Goal: Task Accomplishment & Management: Manage account settings

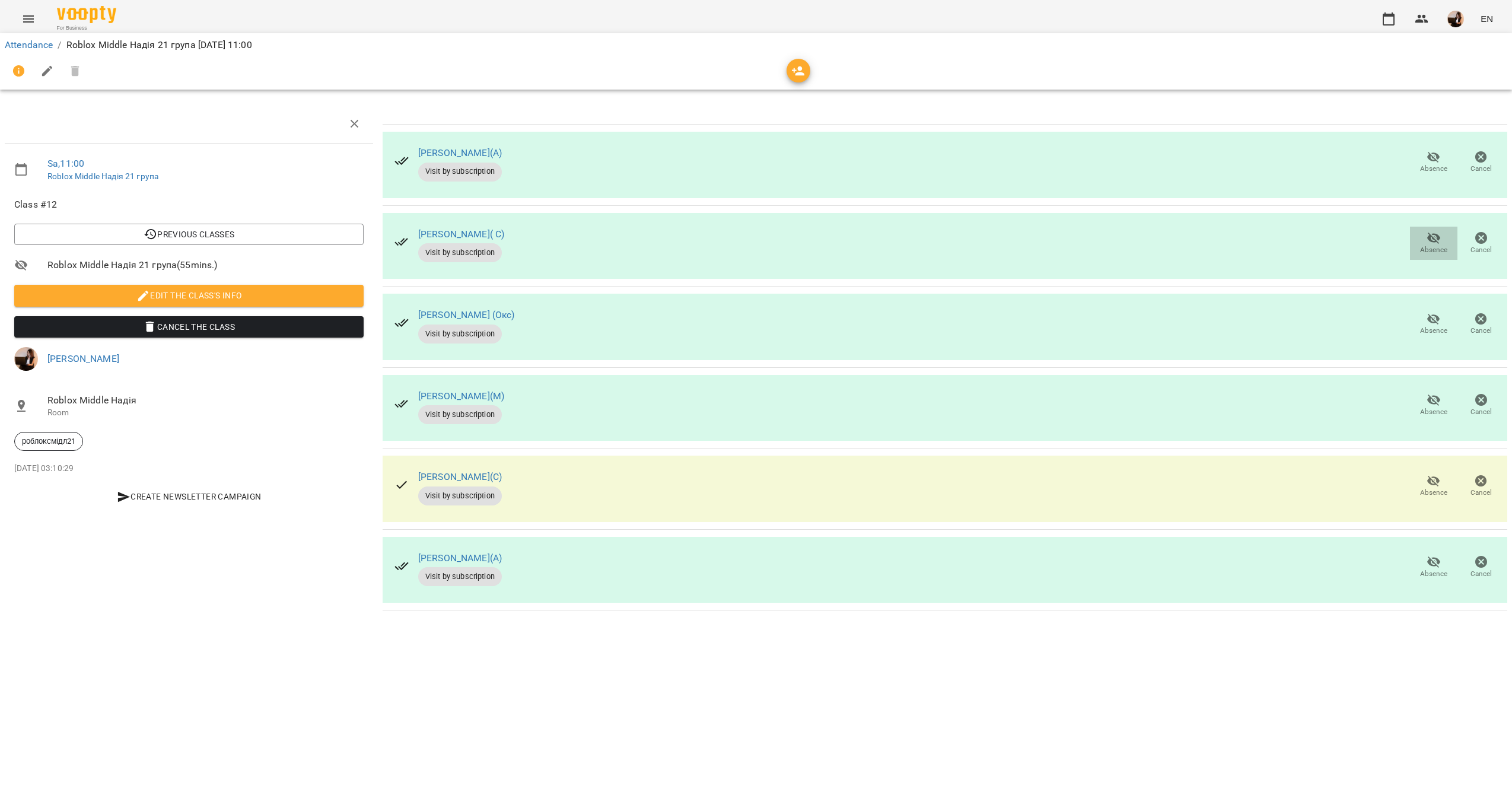
click at [1421, 232] on span "Absence" at bounding box center [1433, 242] width 33 height 23
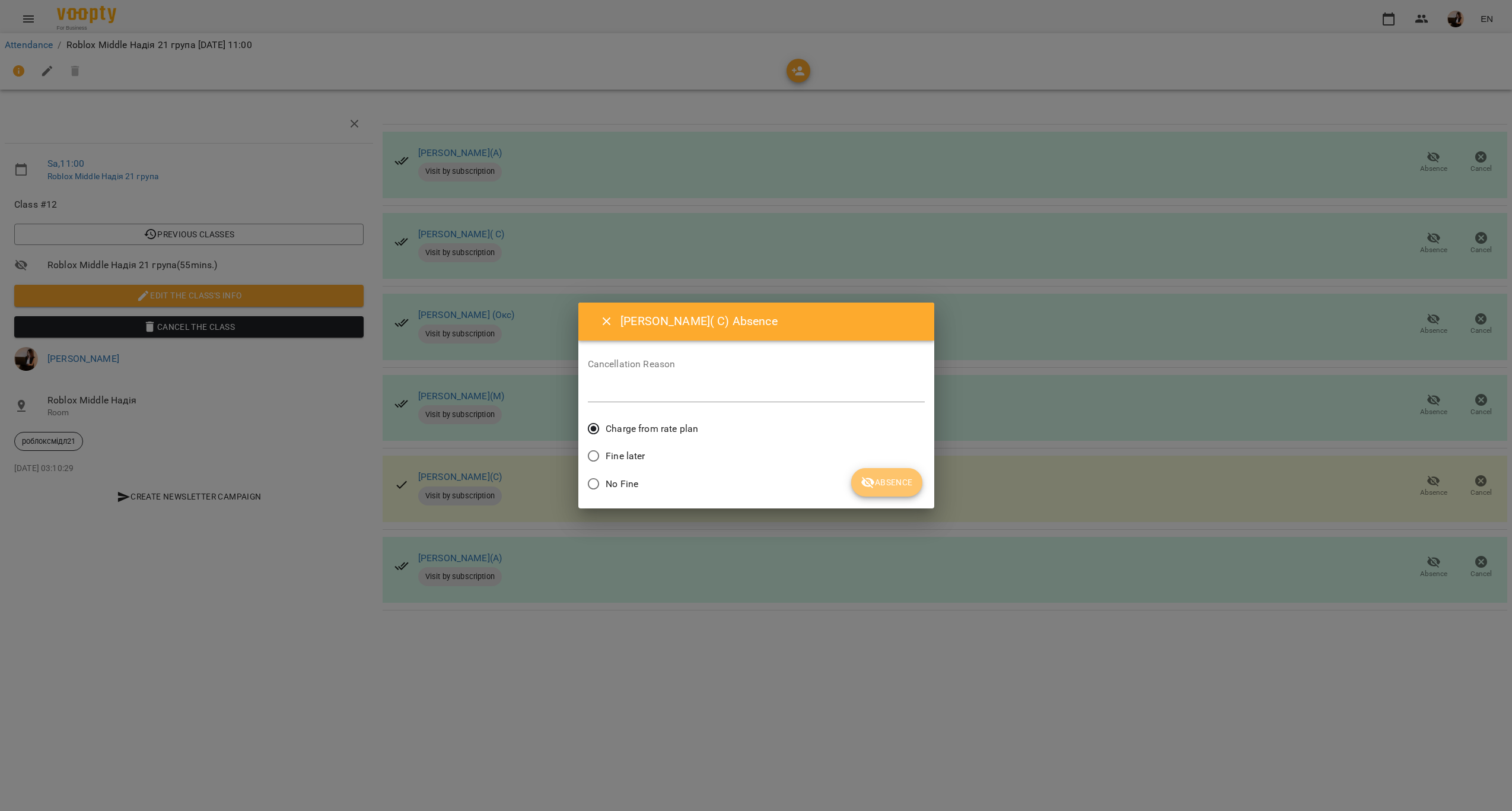
click at [900, 483] on span "Absence" at bounding box center [886, 482] width 52 height 14
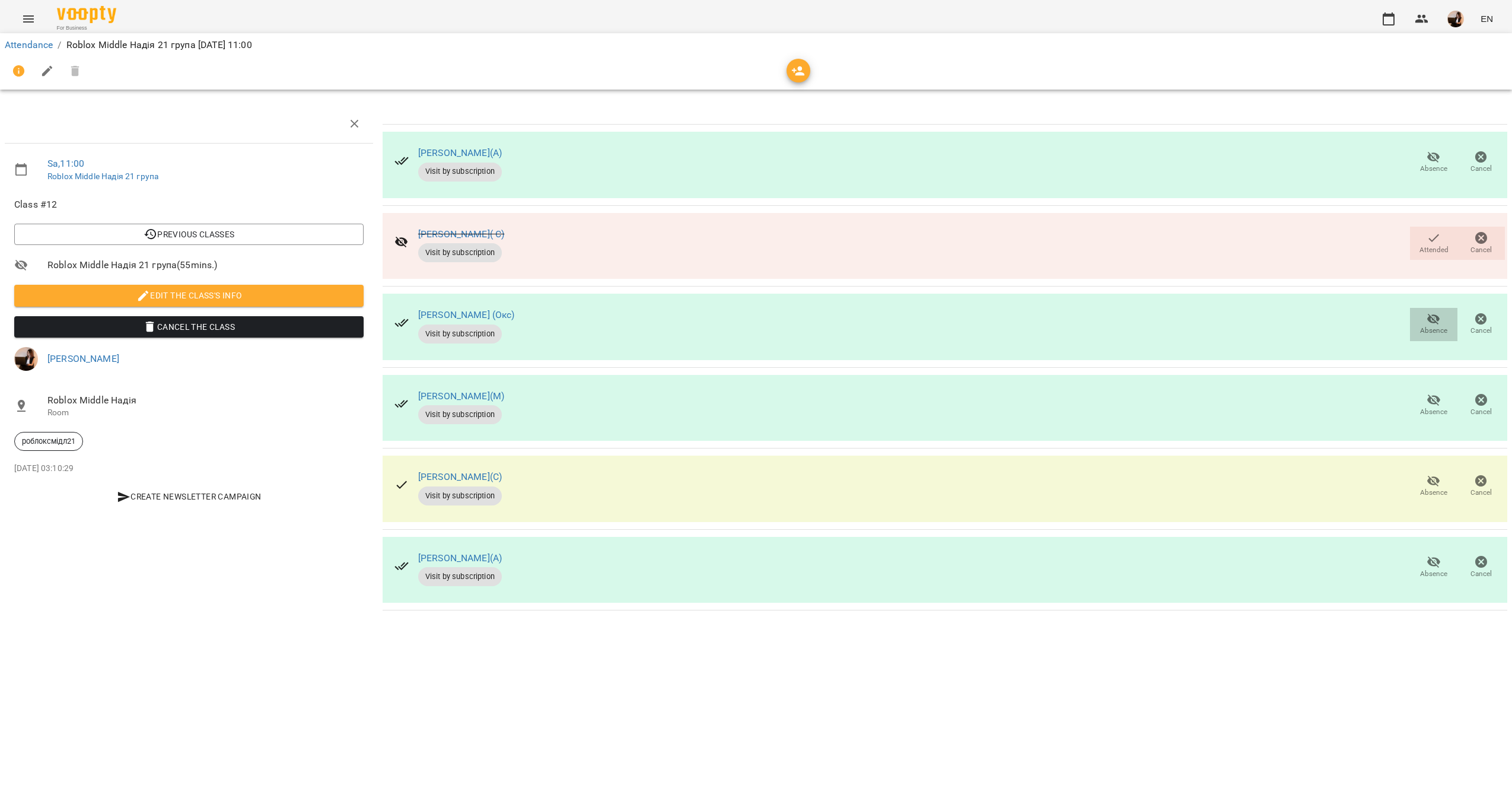
click at [1427, 320] on icon "button" at bounding box center [1433, 319] width 14 height 14
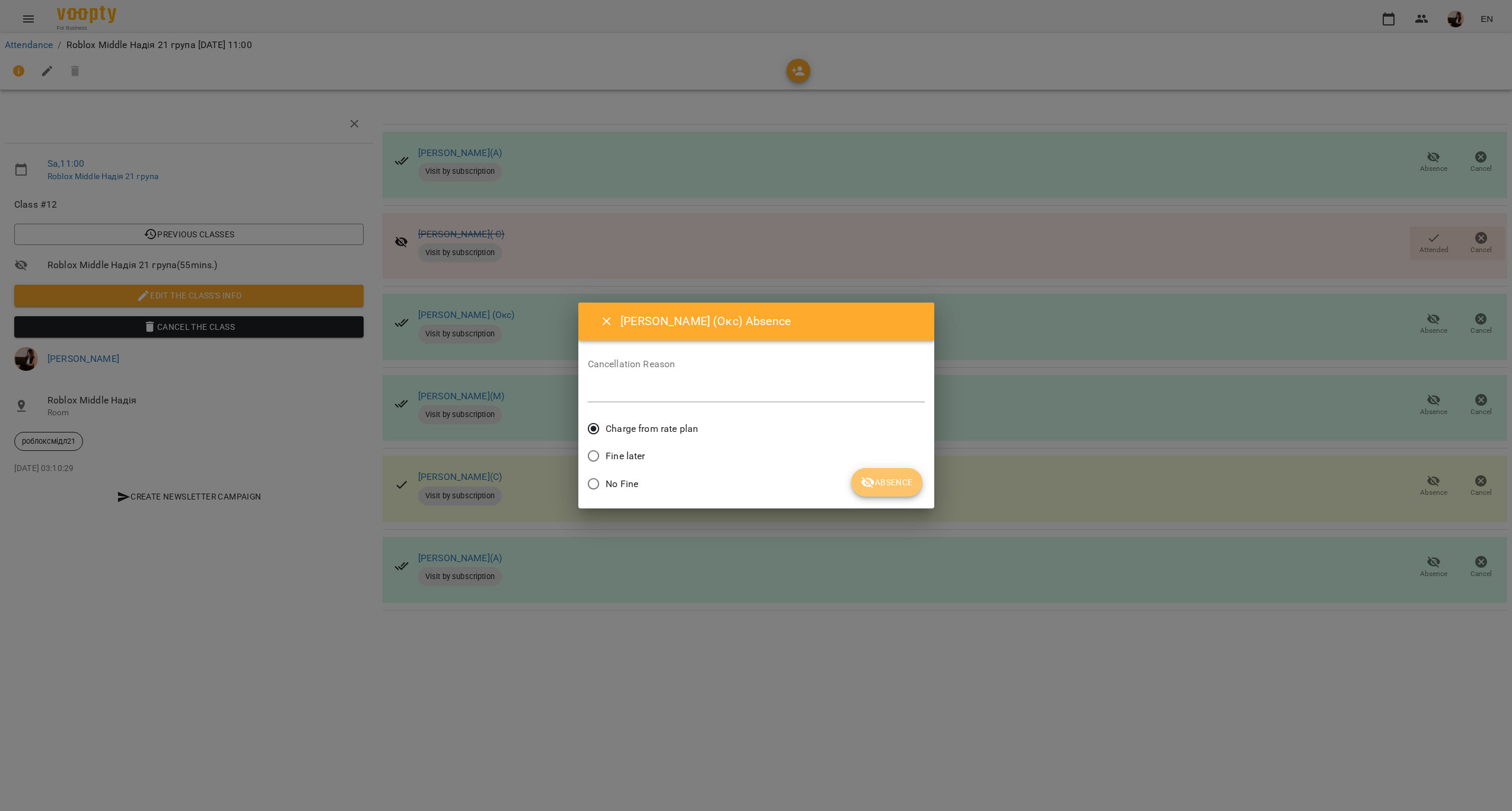
click at [883, 483] on span "Absence" at bounding box center [886, 482] width 52 height 14
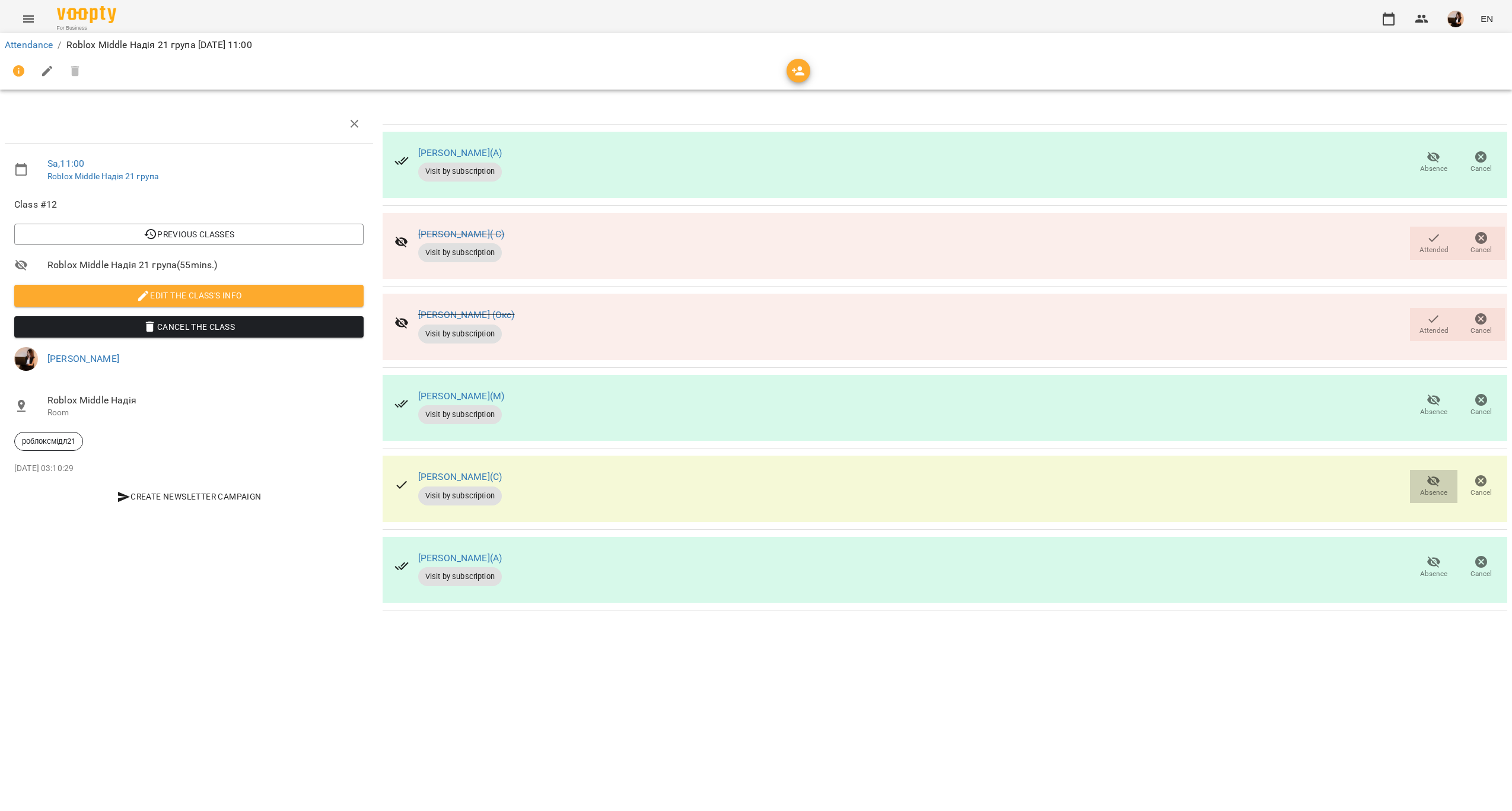
drag, startPoint x: 1411, startPoint y: 479, endPoint x: 1418, endPoint y: 477, distance: 7.3
click at [1418, 477] on button "Absence" at bounding box center [1433, 486] width 48 height 33
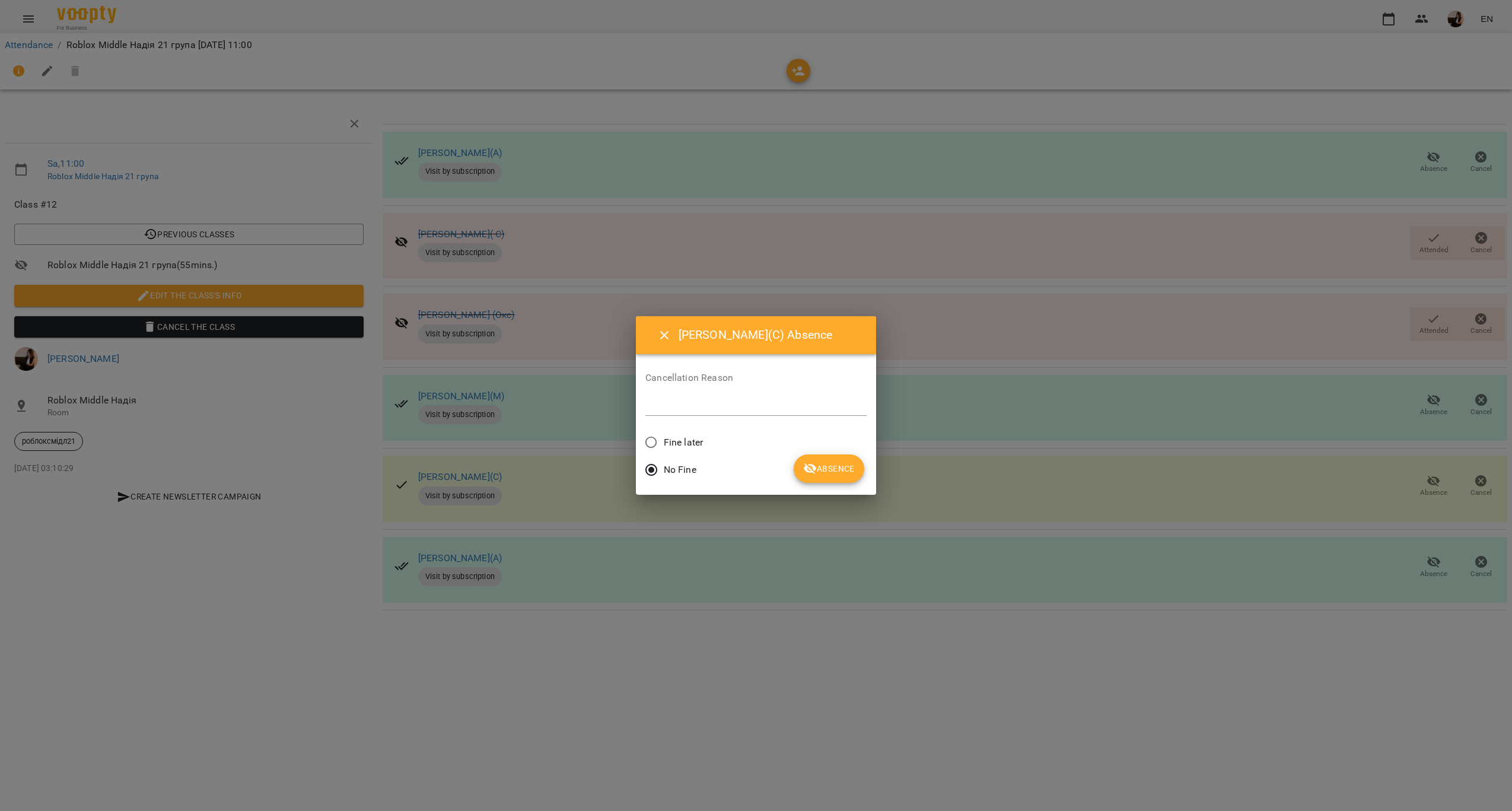
click at [665, 435] on span "Fine later" at bounding box center [683, 442] width 39 height 14
click at [833, 460] on button "Absence" at bounding box center [829, 469] width 70 height 28
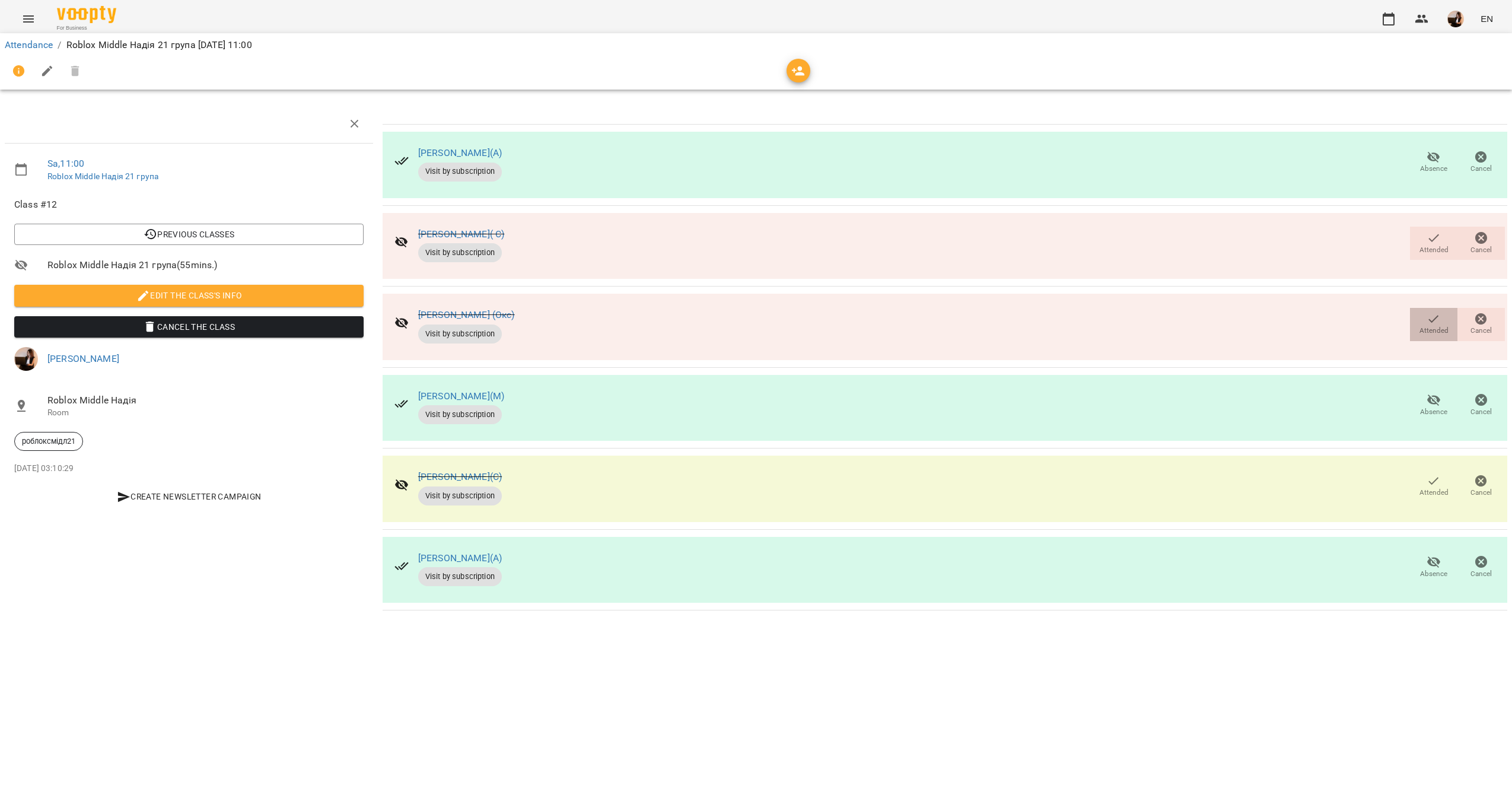
click at [1434, 316] on icon "button" at bounding box center [1433, 319] width 14 height 14
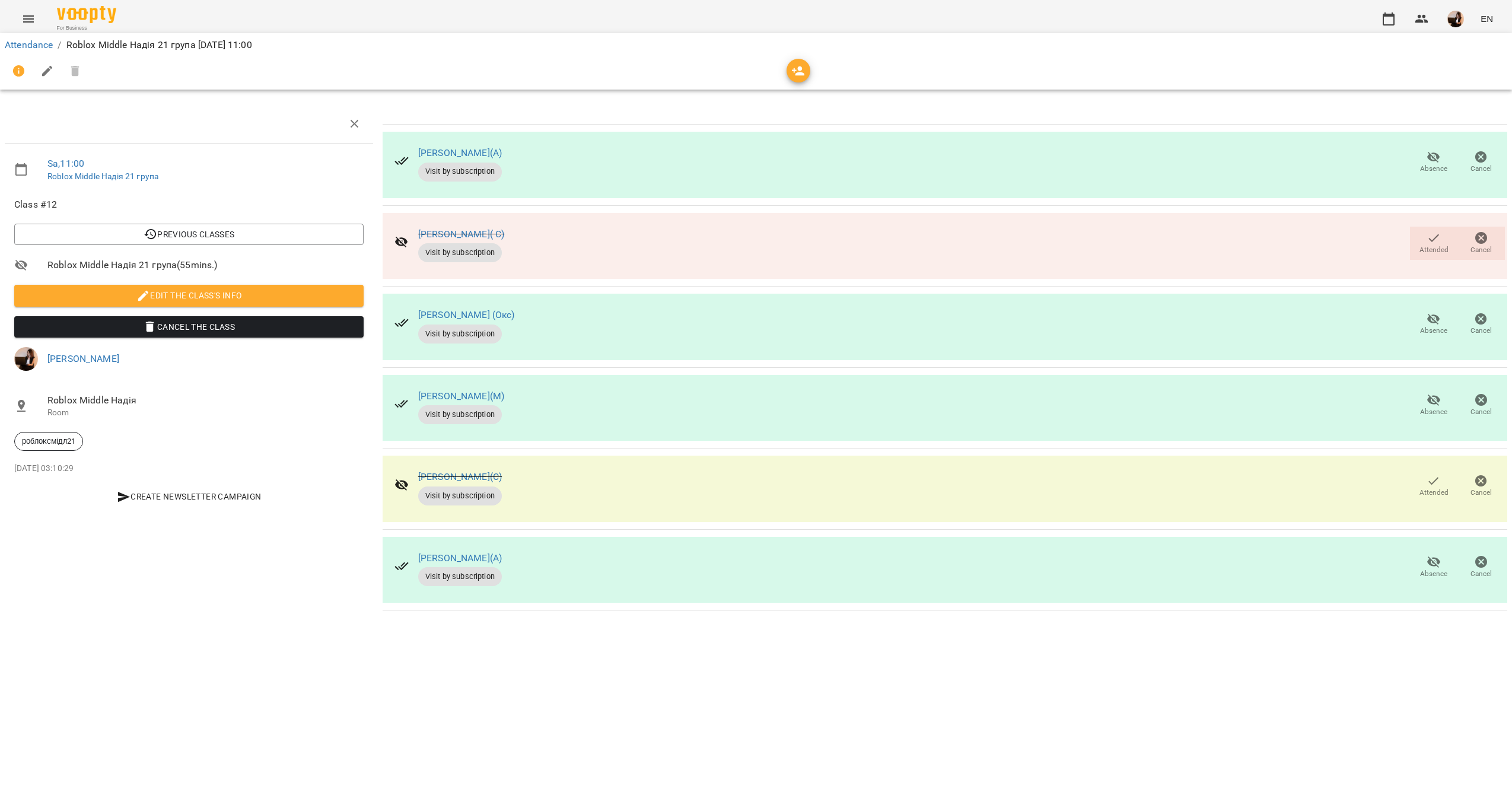
click at [1419, 575] on span "Absence" at bounding box center [1433, 566] width 33 height 23
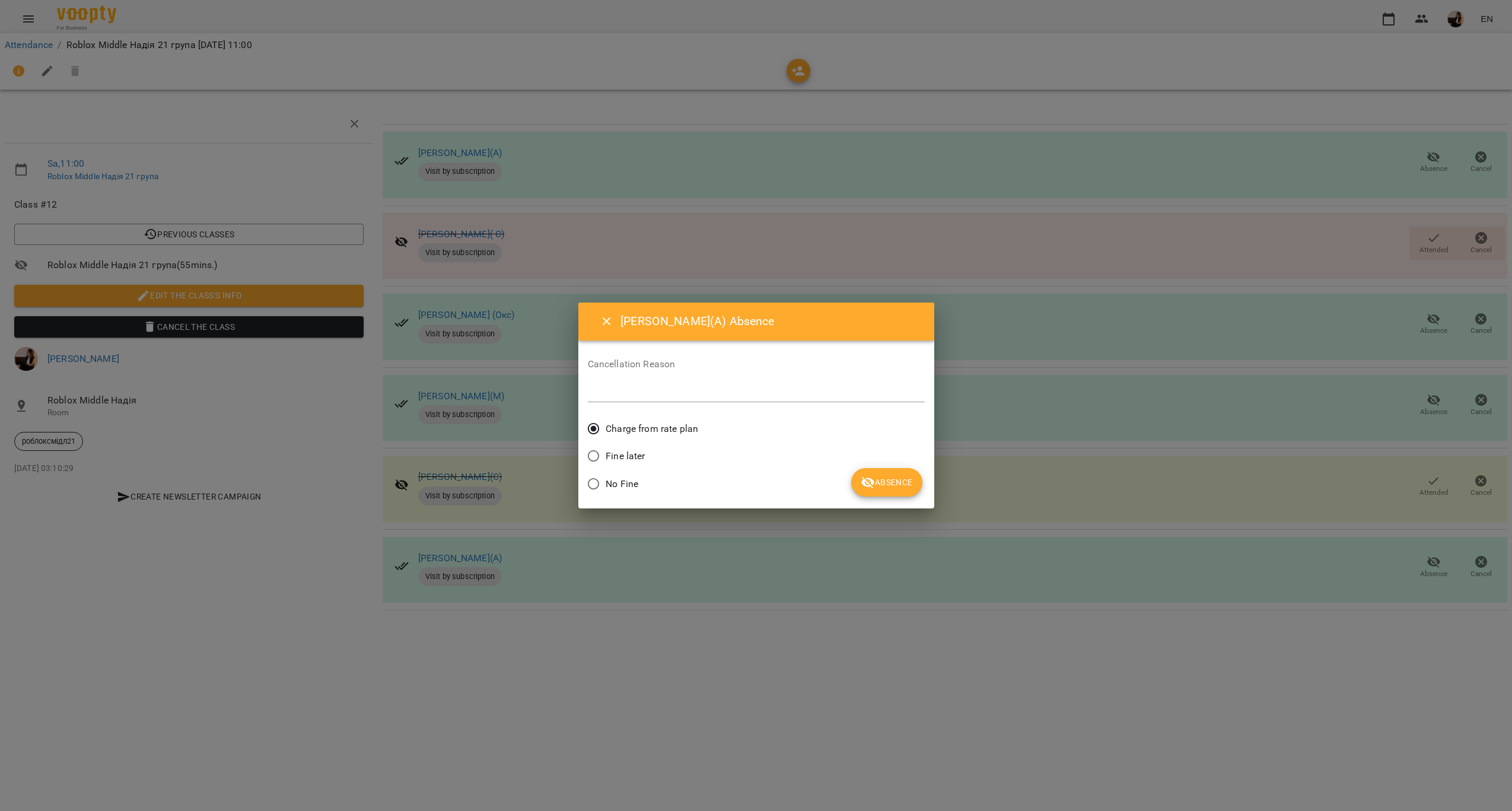
click at [898, 488] on span "Absence" at bounding box center [886, 482] width 52 height 14
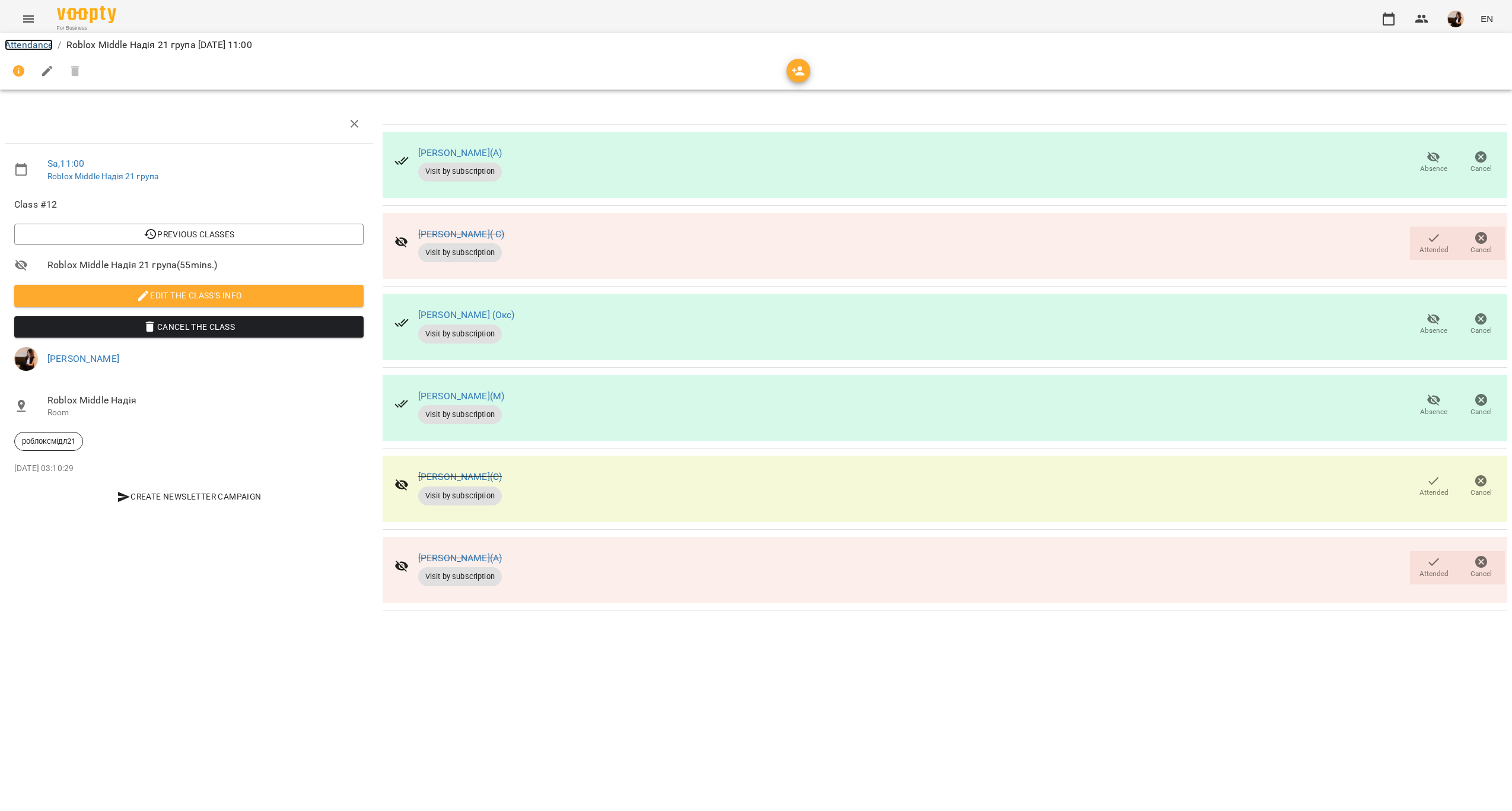
click at [38, 42] on link "Attendance" at bounding box center [29, 44] width 48 height 11
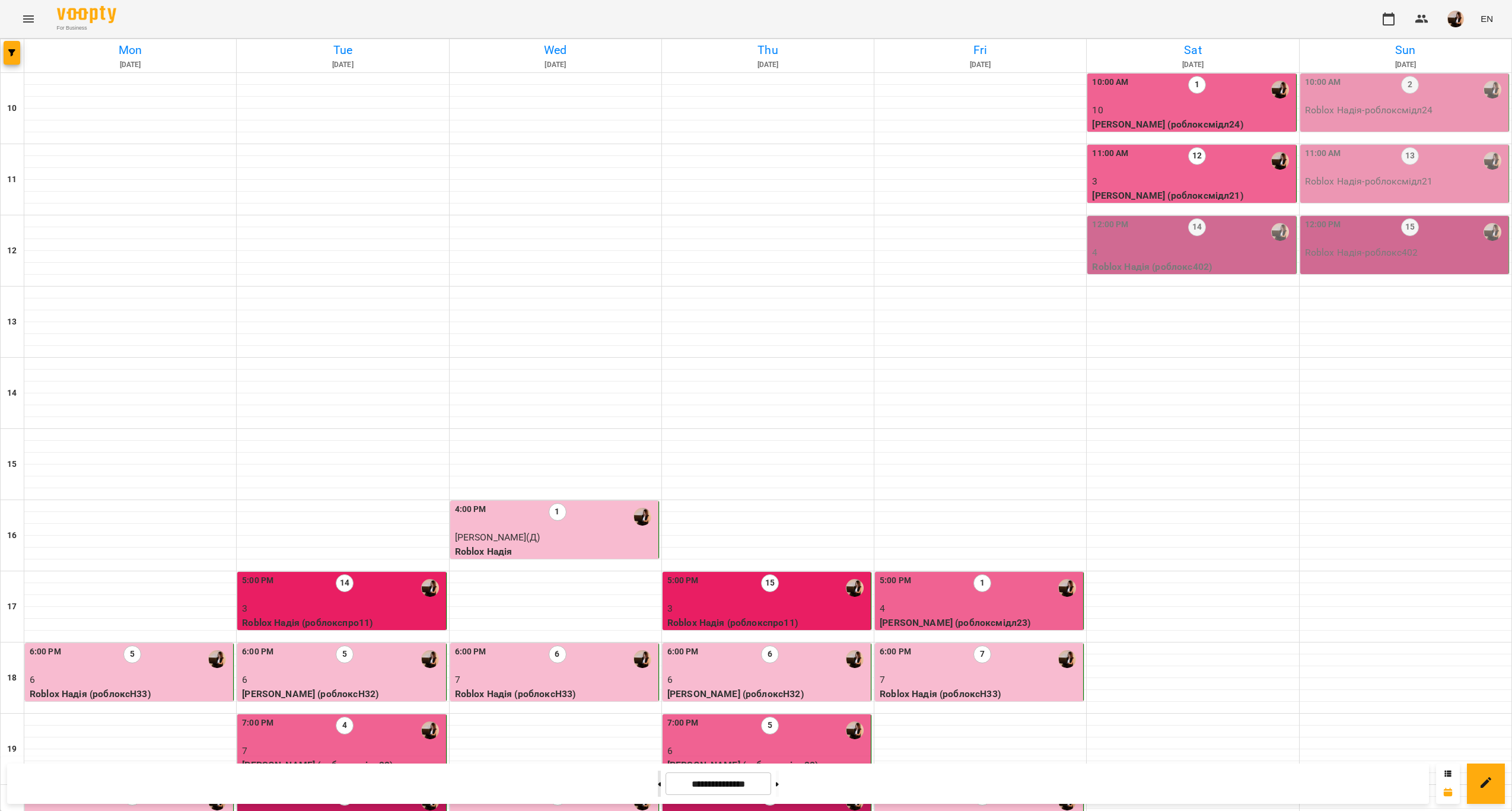
click at [658, 789] on button at bounding box center [659, 783] width 3 height 26
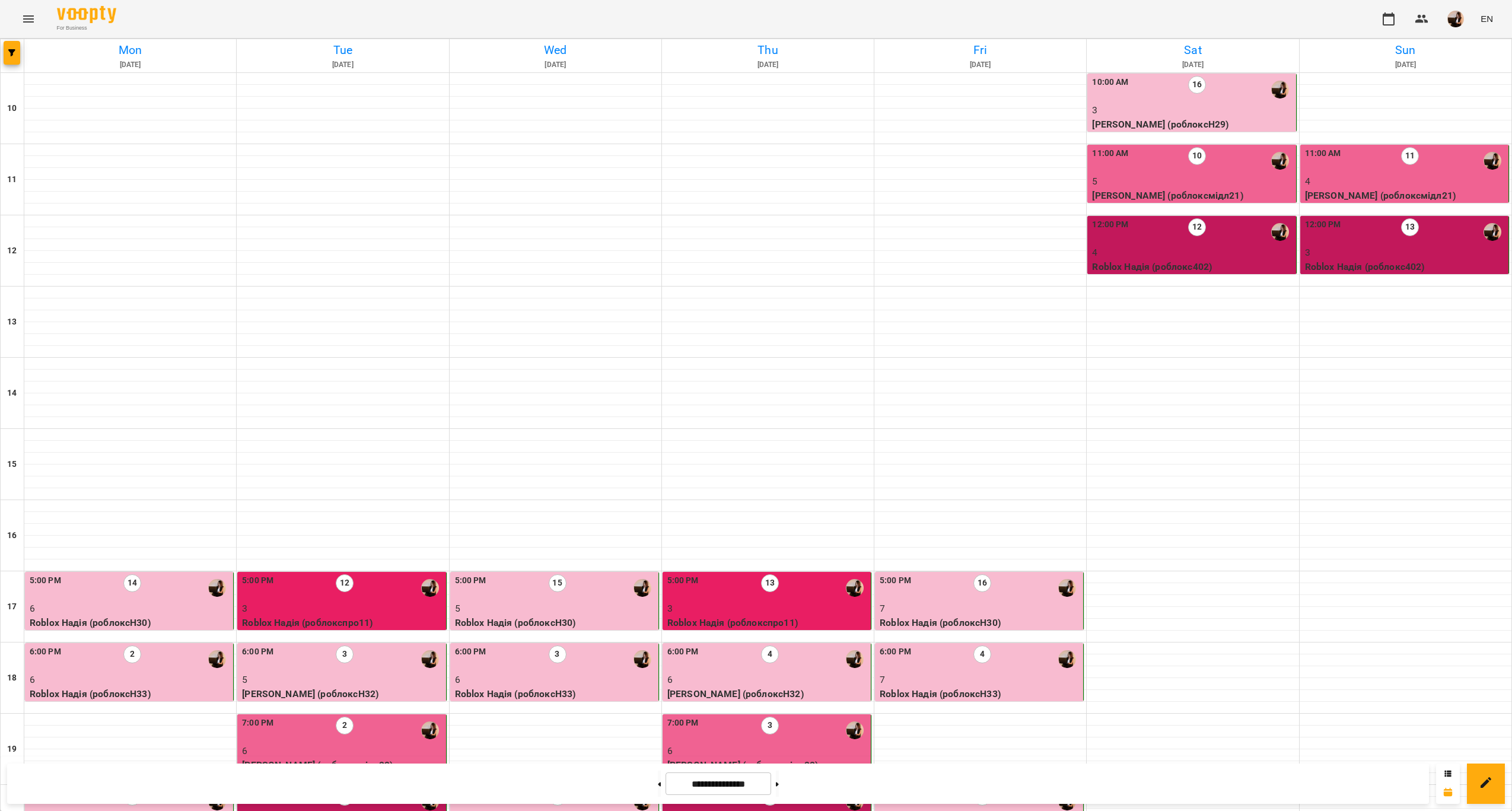
click at [1433, 182] on p "4" at bounding box center [1405, 181] width 201 height 14
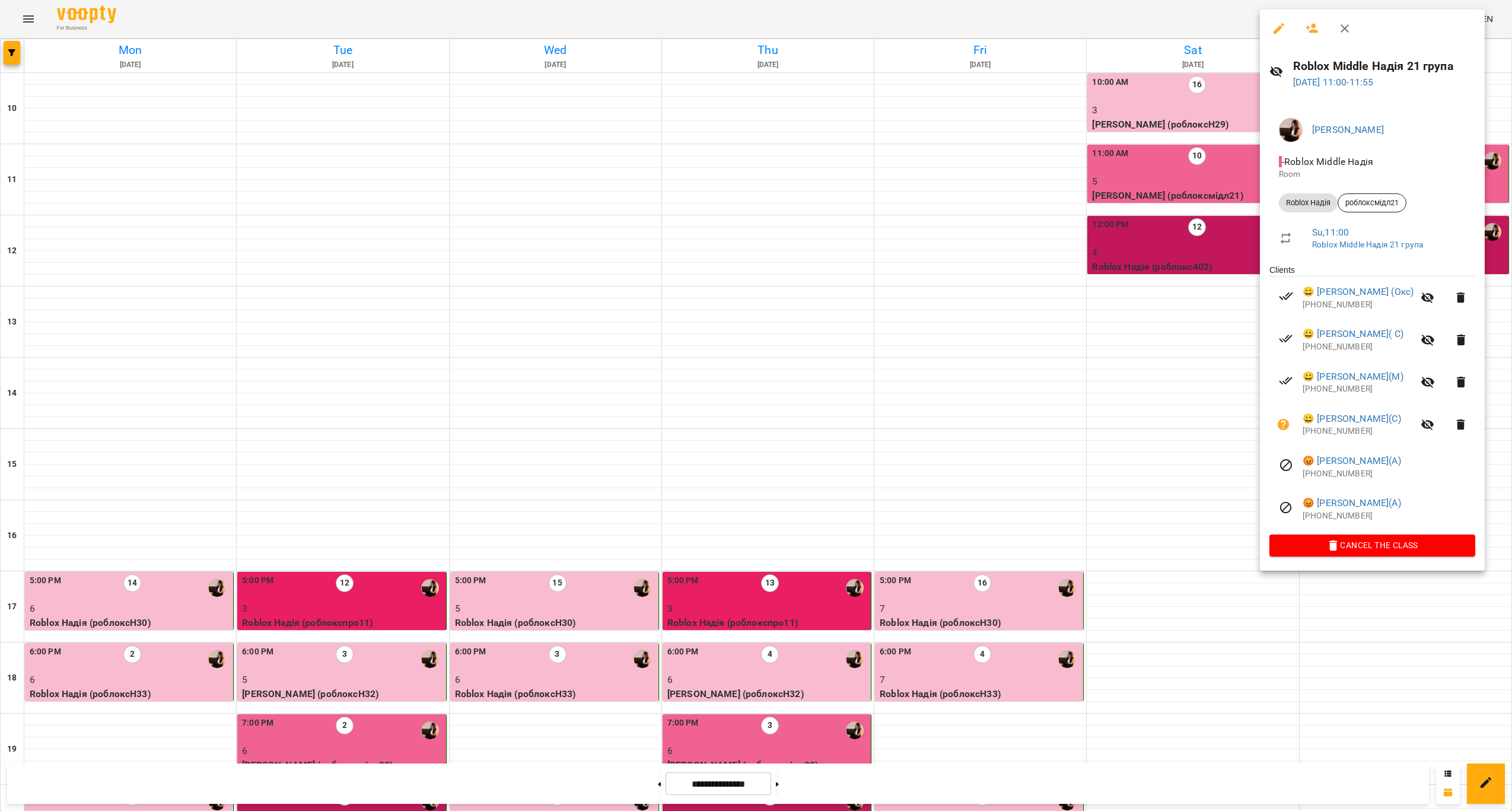
click at [1378, 64] on h6 "Roblox Middle Надія 21 група" at bounding box center [1384, 66] width 182 height 18
copy h6 "Roblox Middle Надія 21 група"
click at [1416, 61] on h6 "Roblox Middle Надія 21 група" at bounding box center [1384, 66] width 182 height 18
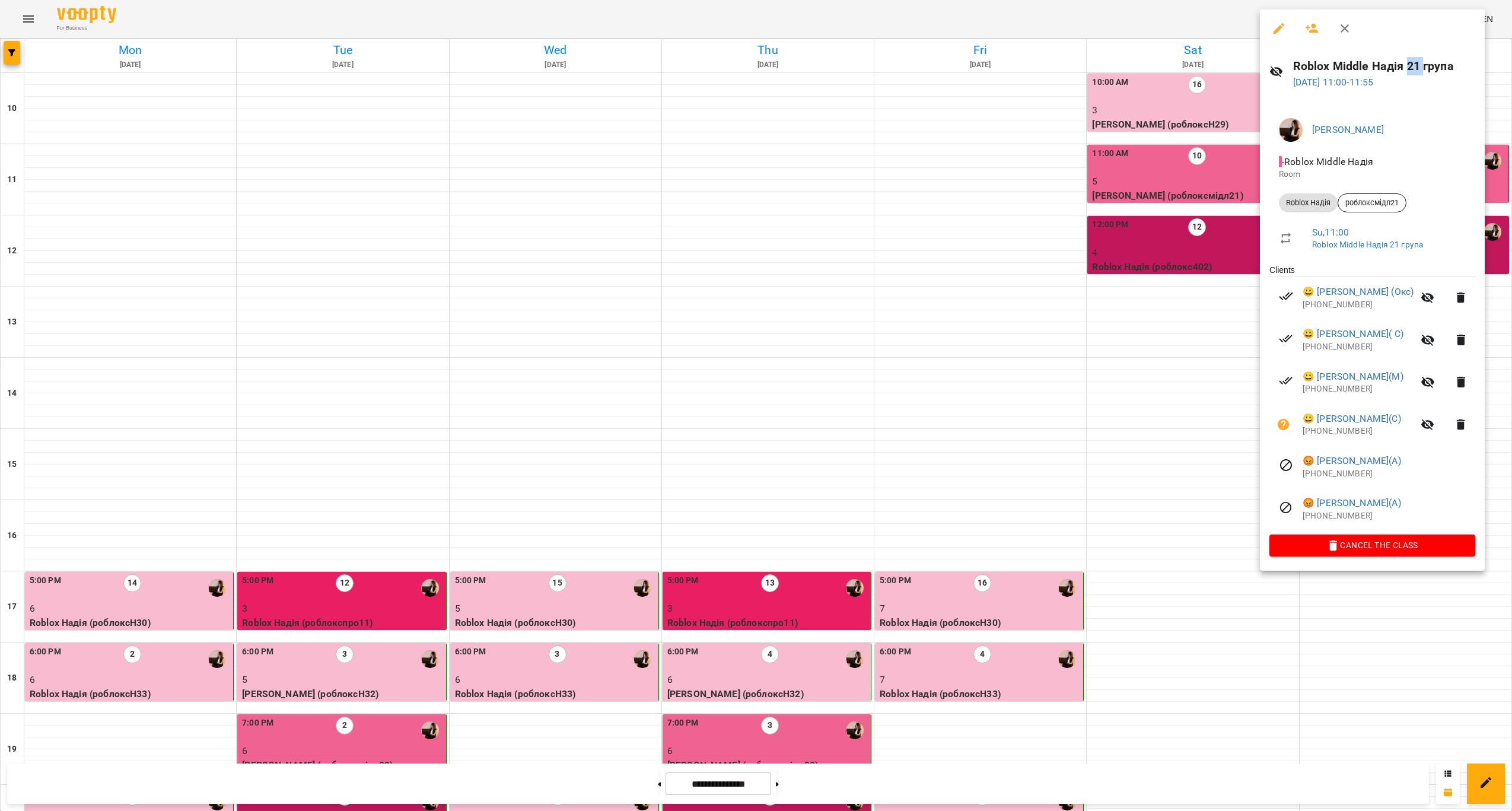
click at [1416, 61] on h6 "Roblox Middle Надія 21 група" at bounding box center [1384, 66] width 182 height 18
drag, startPoint x: 1423, startPoint y: 471, endPoint x: 1305, endPoint y: 458, distance: 118.7
click at [1305, 458] on div "😡 [PERSON_NAME](А) [PHONE_NUMBER]" at bounding box center [1388, 467] width 173 height 26
copy div "😡 [PERSON_NAME](А) [PHONE_NUMBER]"
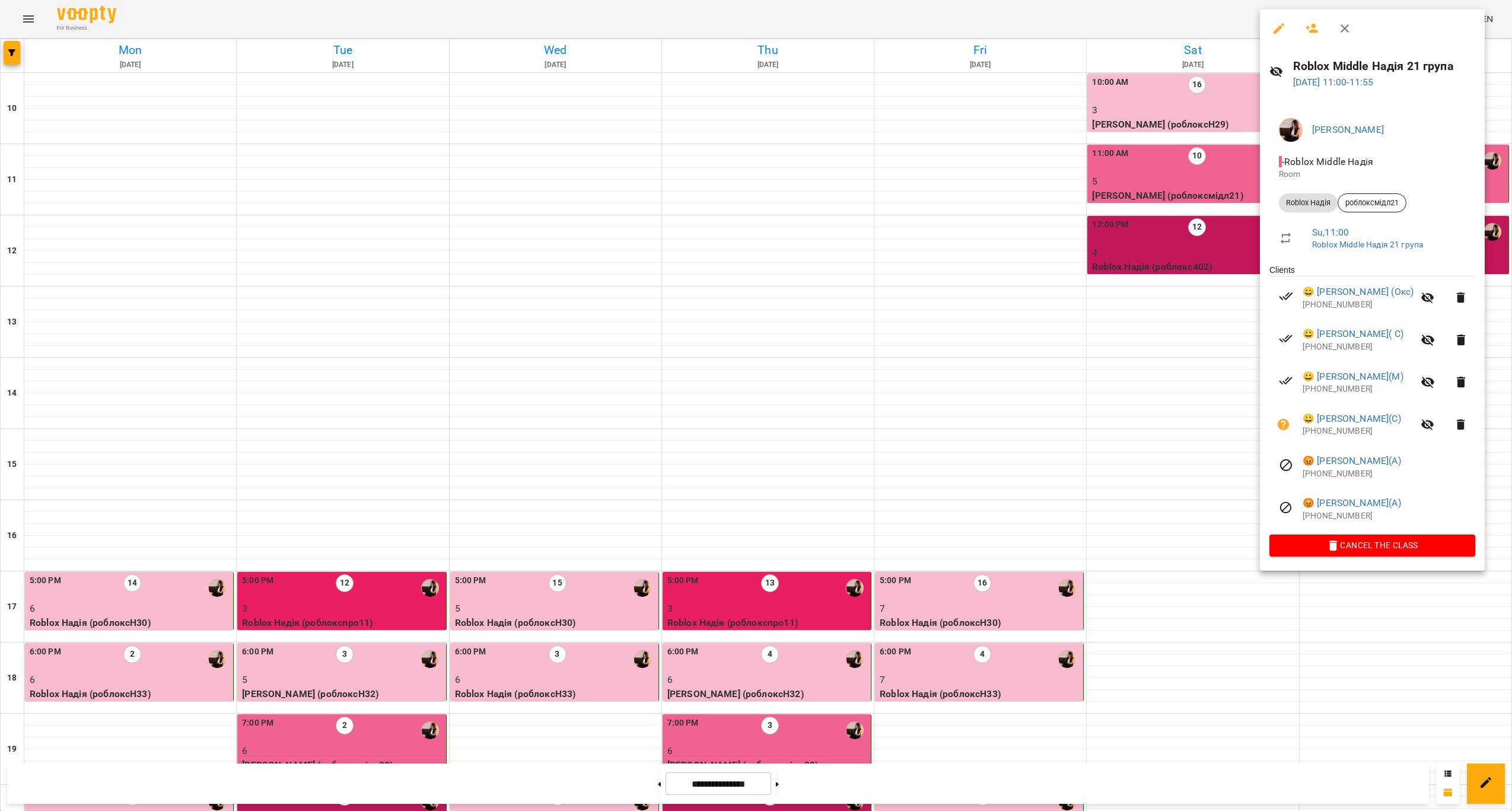
click at [1143, 105] on div at bounding box center [756, 406] width 1512 height 811
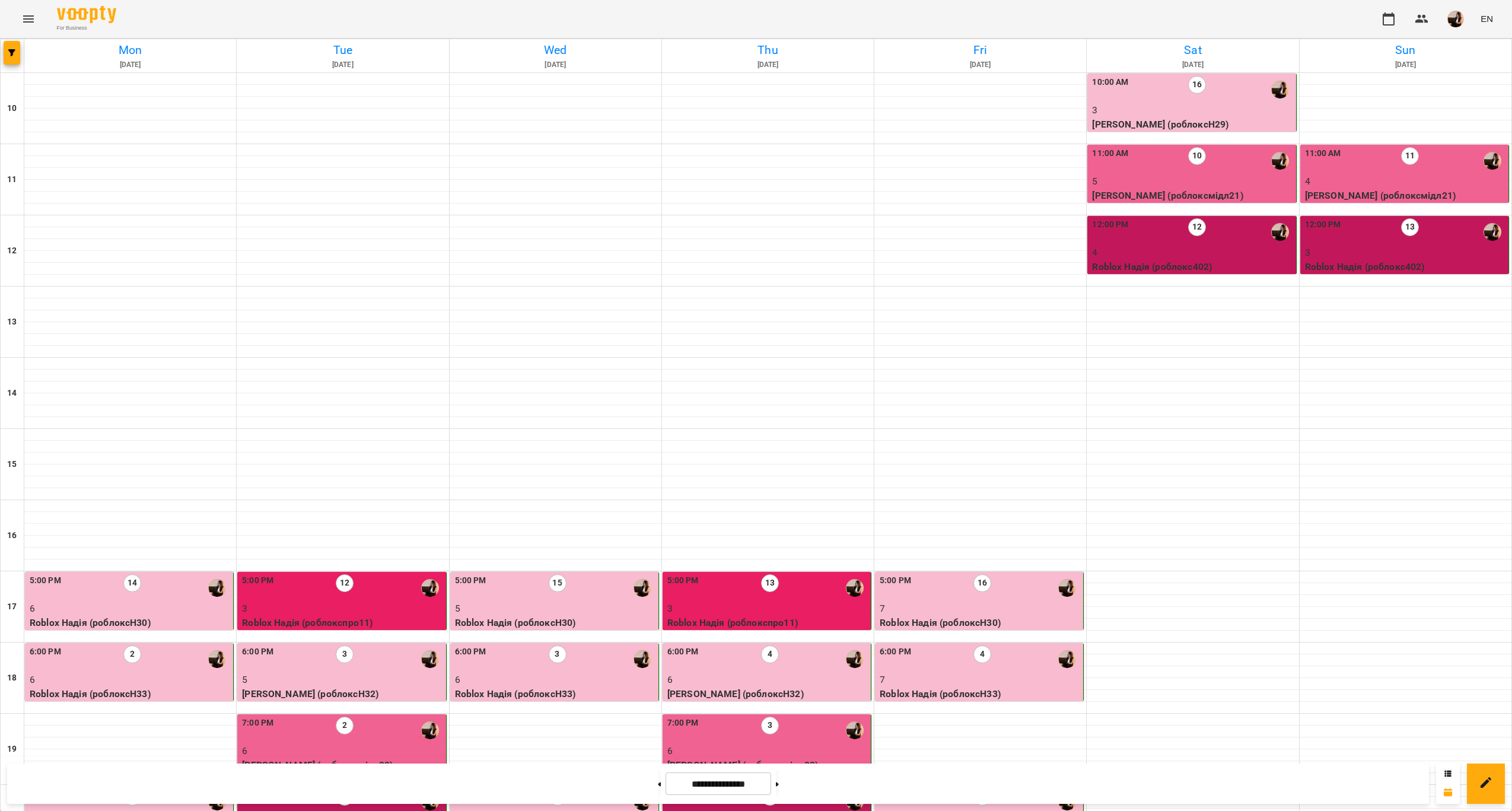
click at [1372, 236] on div "12:00 PM 13" at bounding box center [1405, 232] width 201 height 28
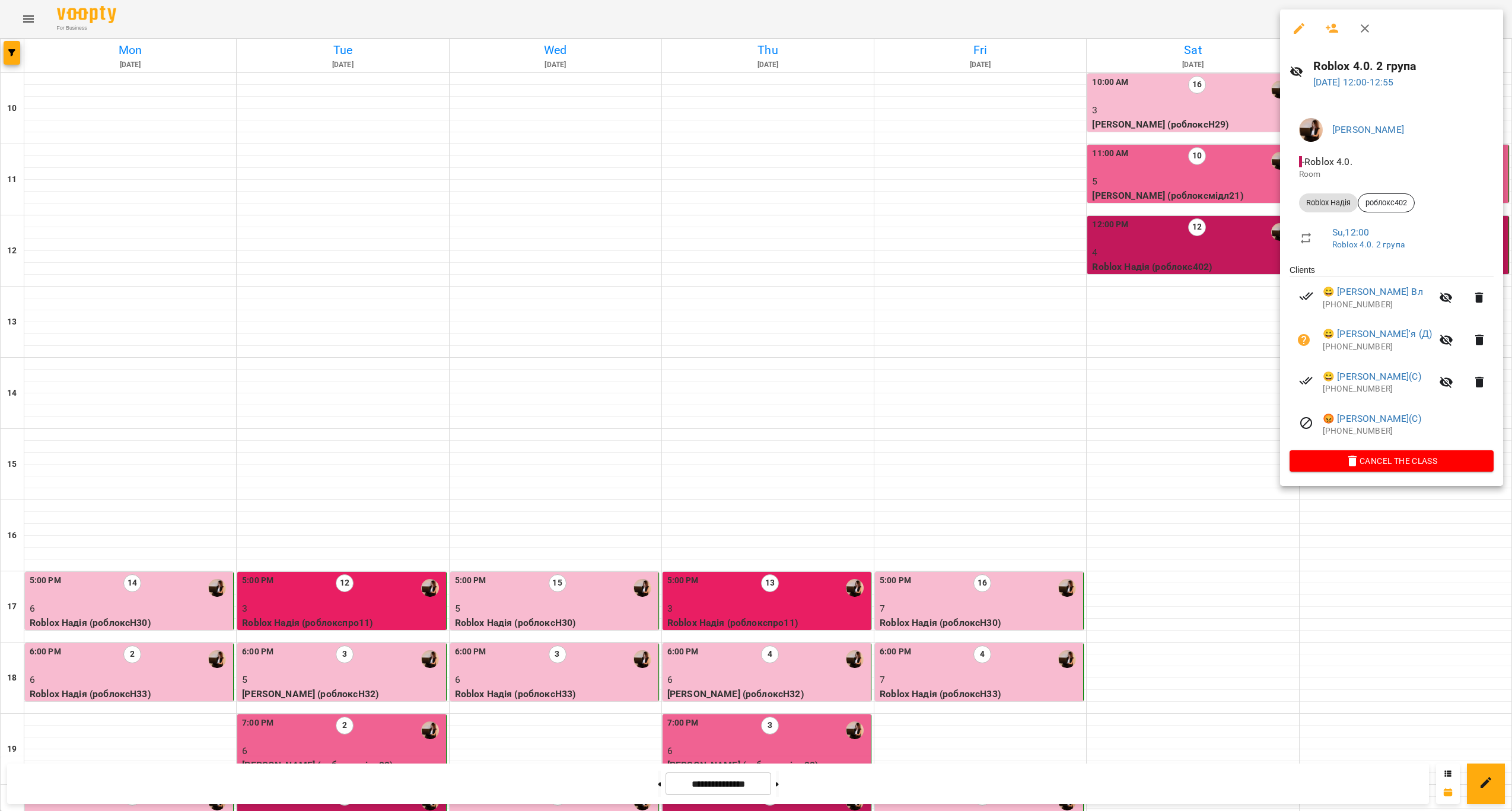
click at [1216, 263] on div at bounding box center [756, 406] width 1512 height 811
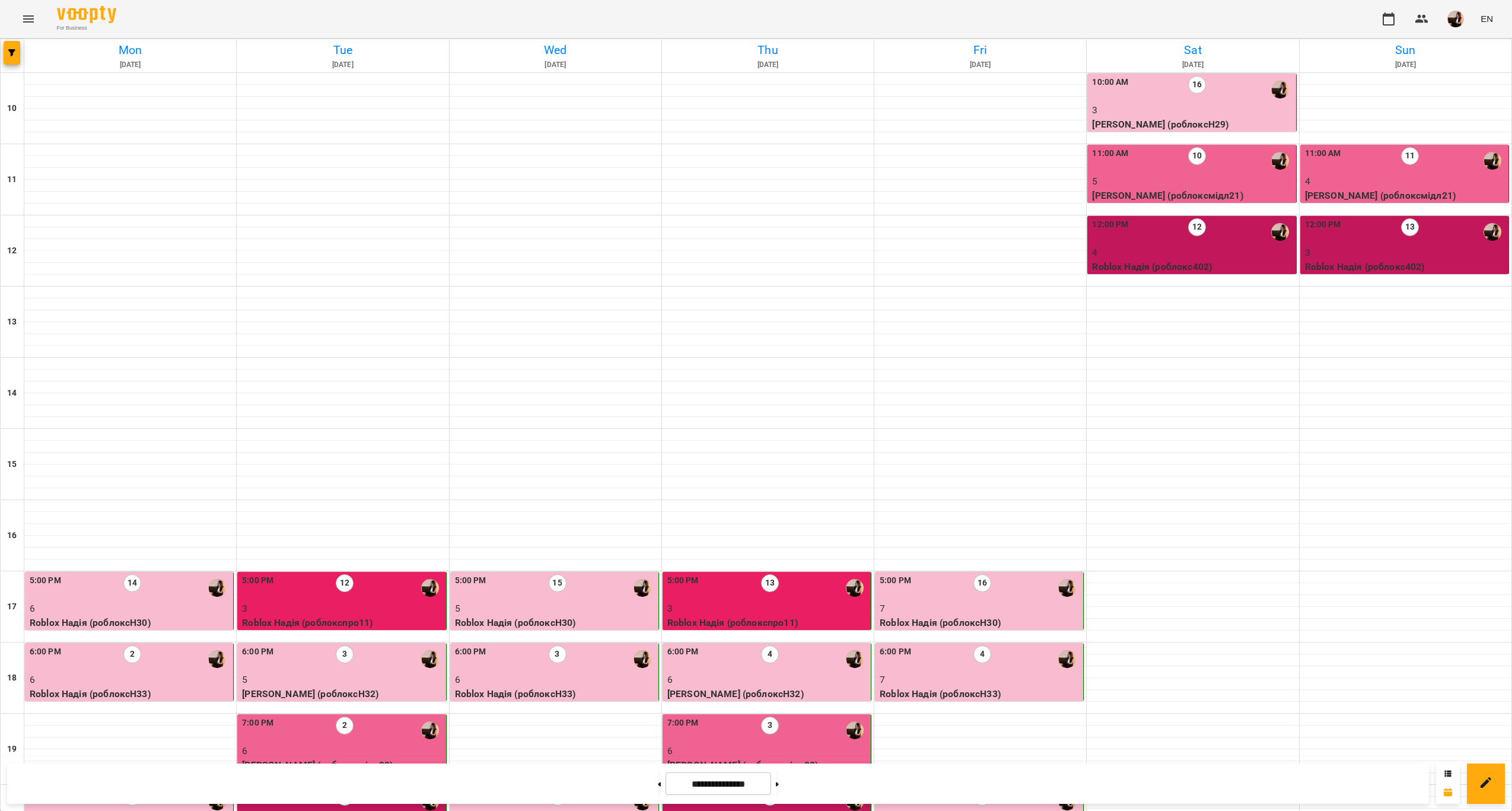
scroll to position [241, 0]
click at [779, 777] on button at bounding box center [777, 783] width 3 height 26
type input "**********"
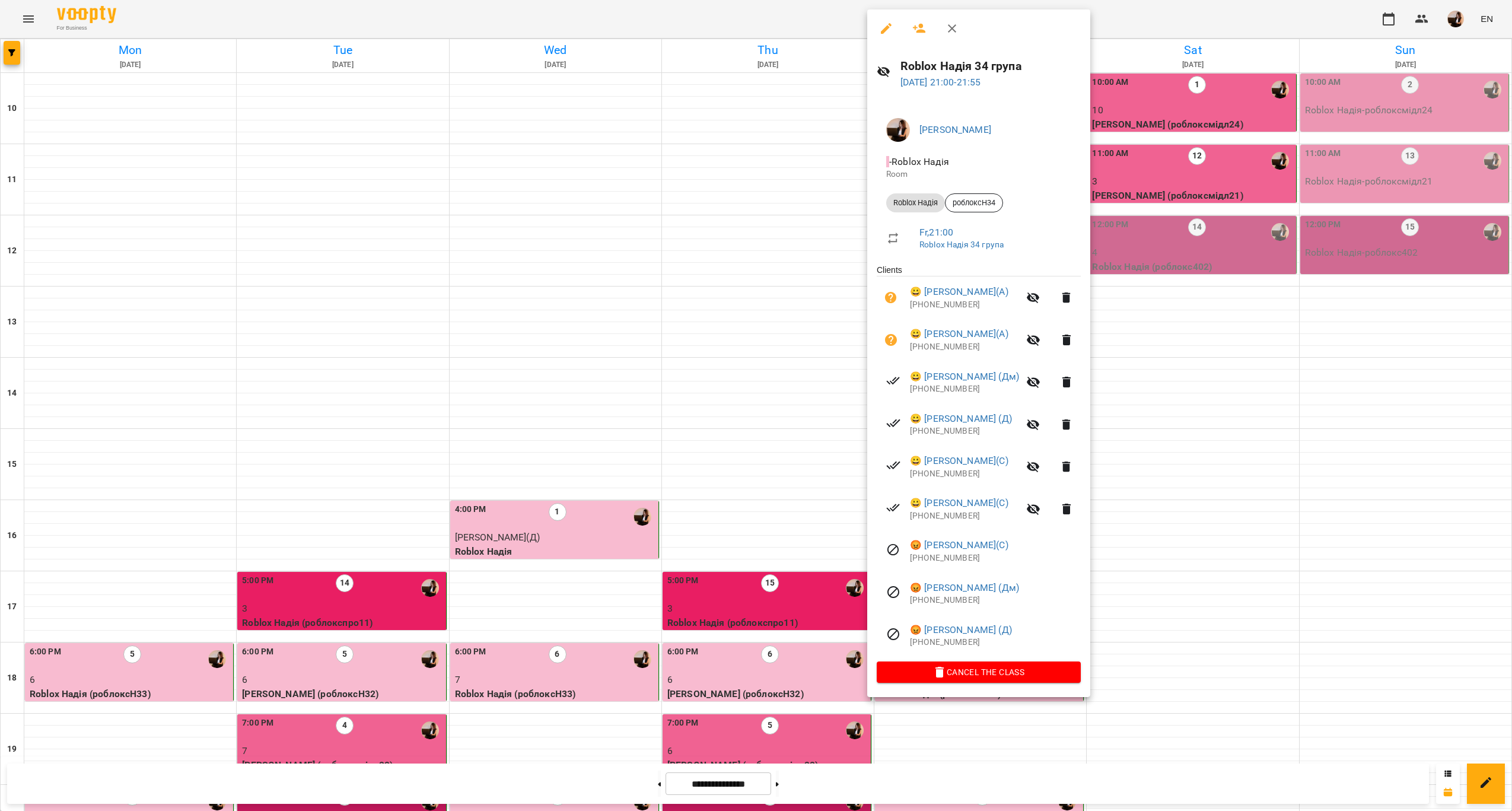
click at [781, 573] on div at bounding box center [756, 406] width 1512 height 811
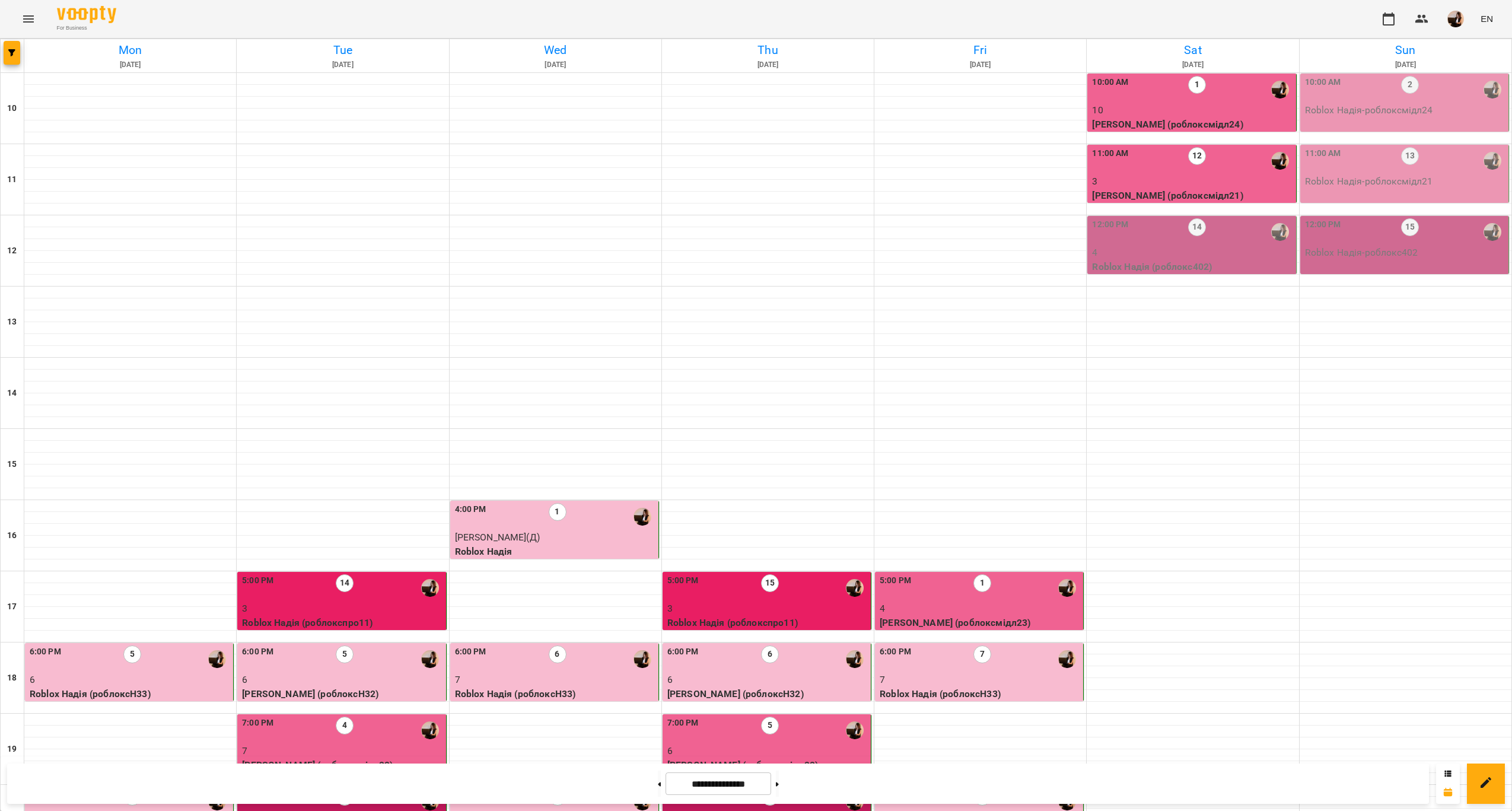
click at [936, 788] on div "8:00 PM 16" at bounding box center [980, 801] width 201 height 28
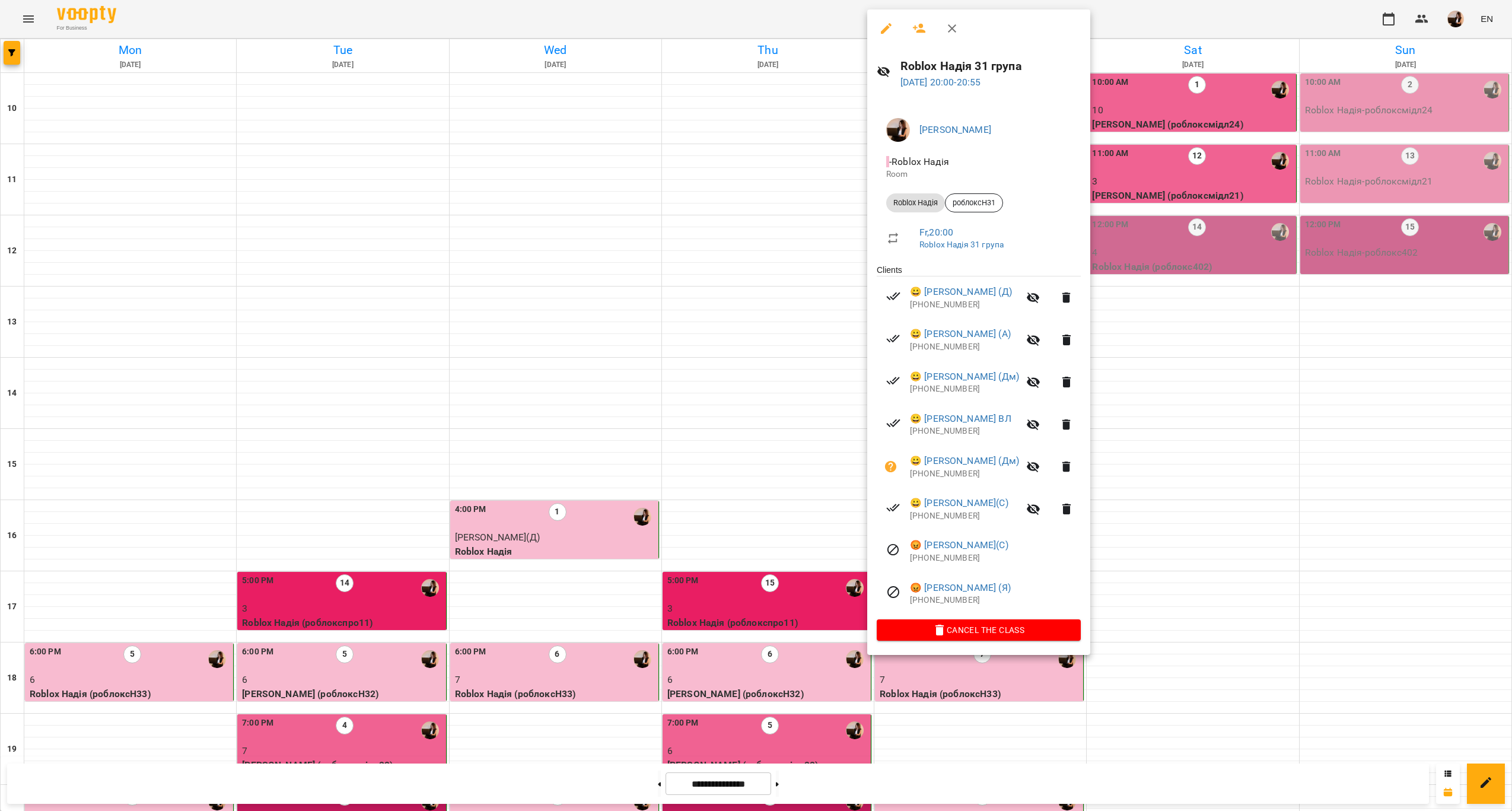
click at [734, 571] on div at bounding box center [756, 406] width 1512 height 811
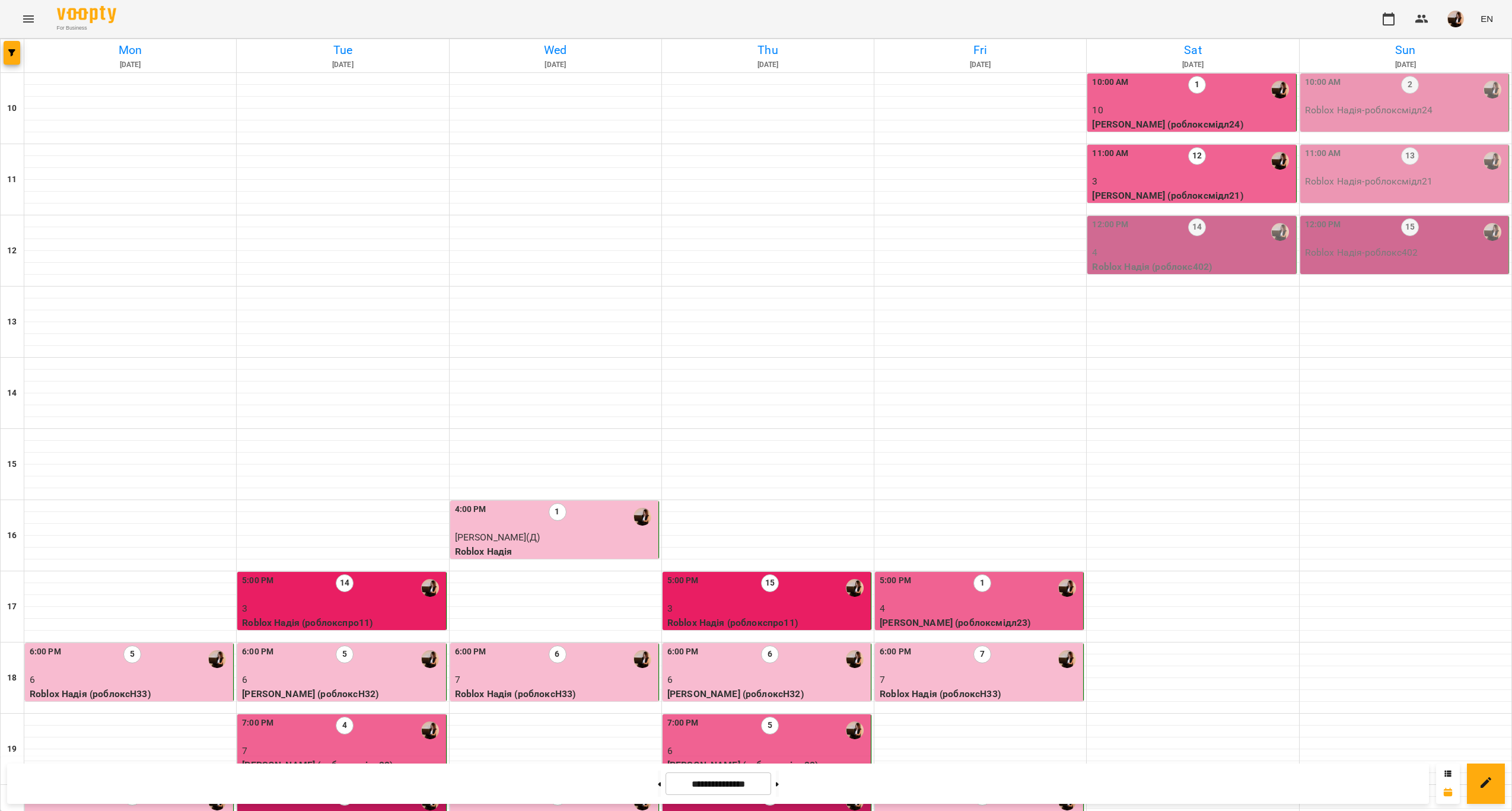
click at [1010, 810] on p "6" at bounding box center [980, 822] width 201 height 14
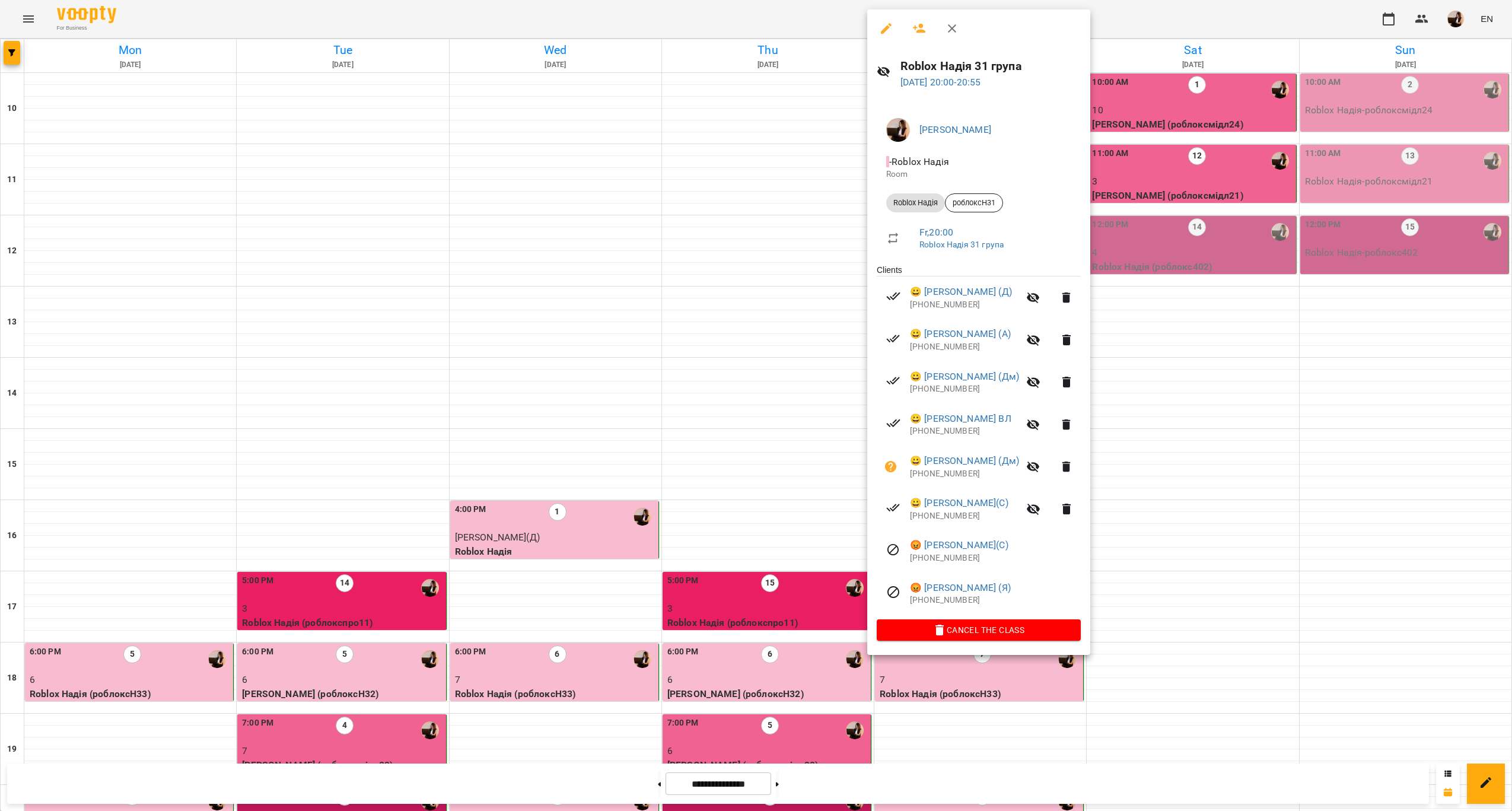
click at [797, 479] on div at bounding box center [756, 406] width 1512 height 811
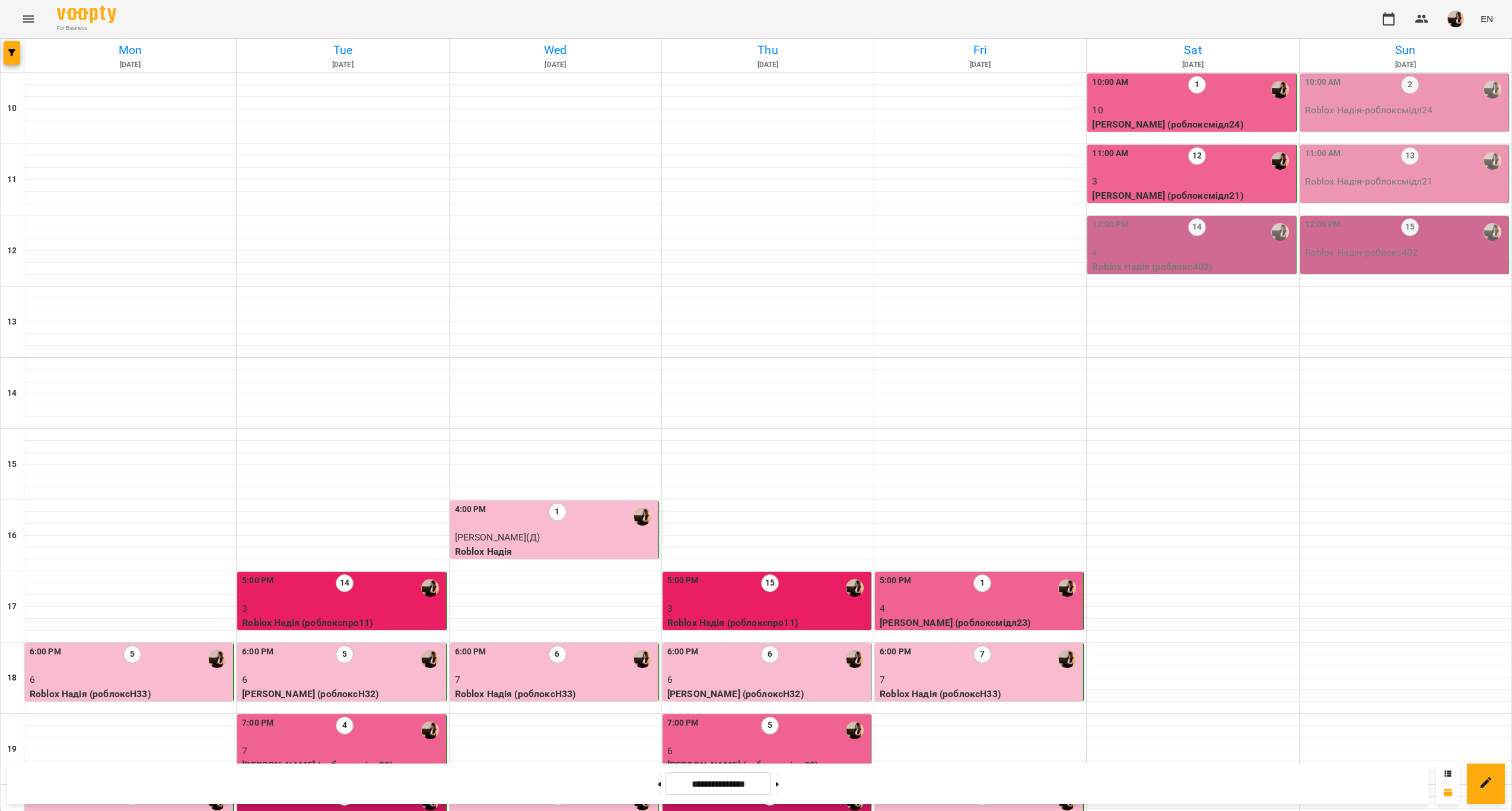
click at [1014, 645] on div "6:00 PM 7" at bounding box center [980, 659] width 201 height 28
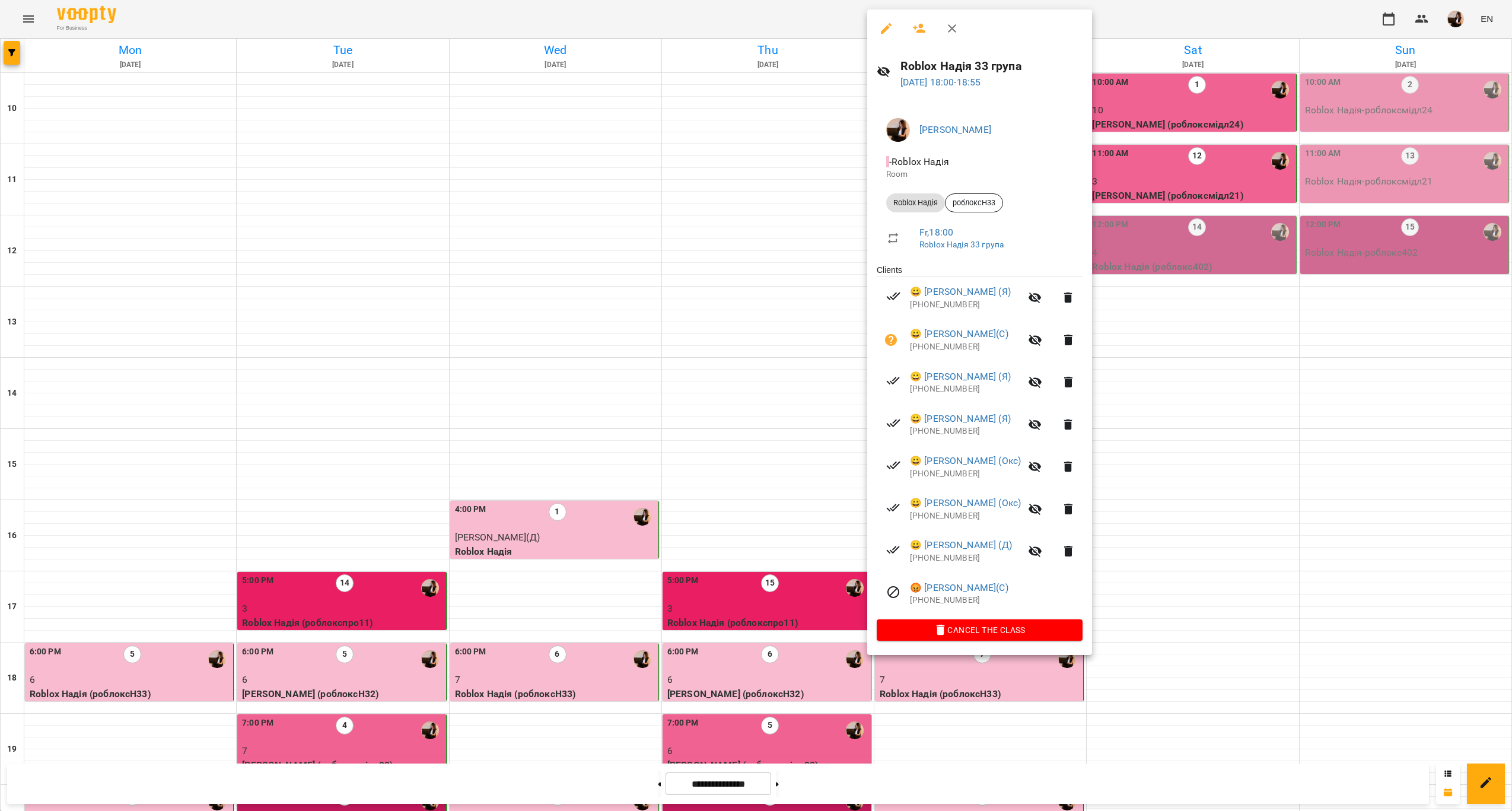
click at [584, 431] on div at bounding box center [756, 406] width 1512 height 811
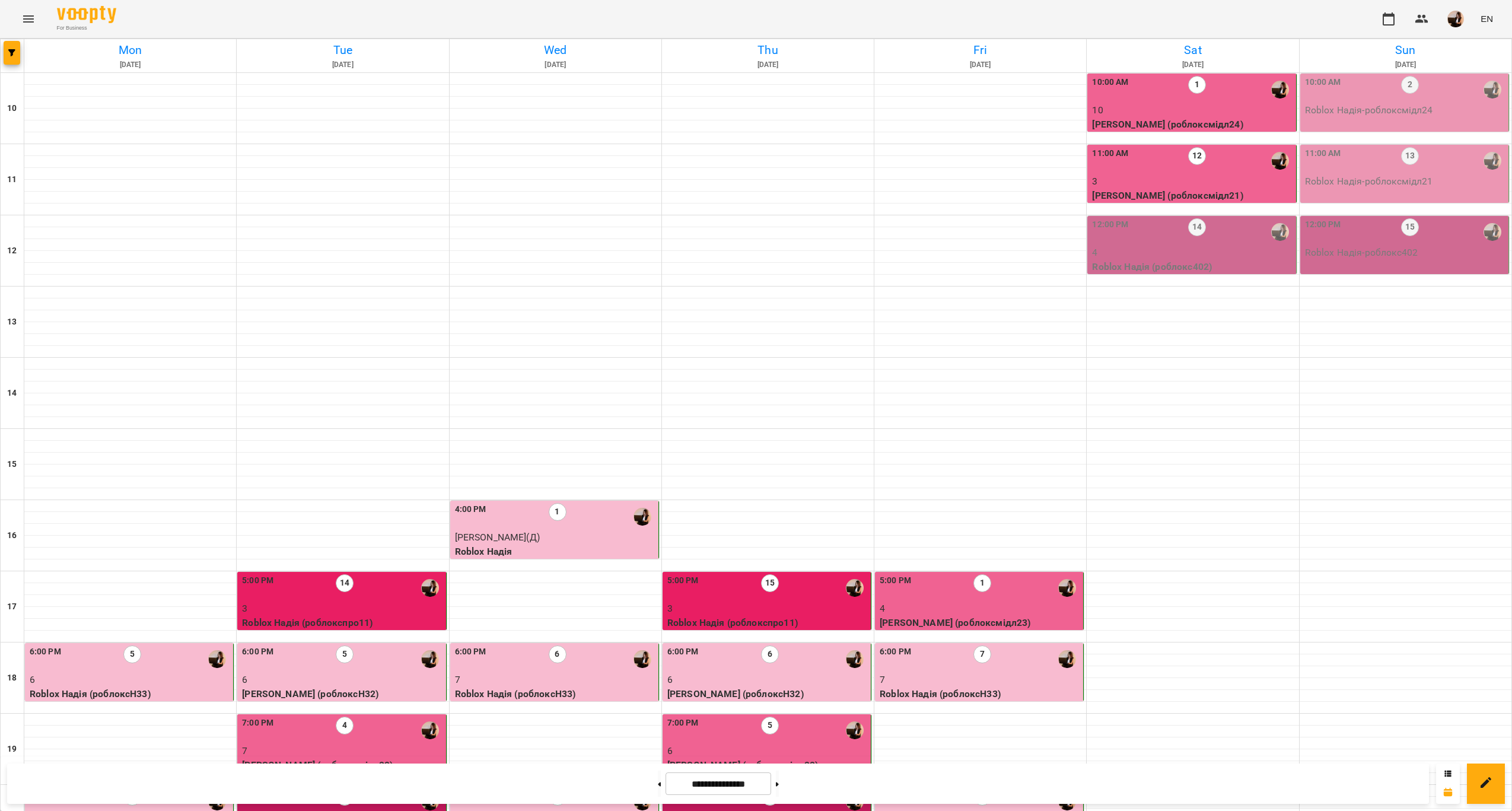
click at [584, 645] on div "6:00 PM 6" at bounding box center [555, 659] width 201 height 28
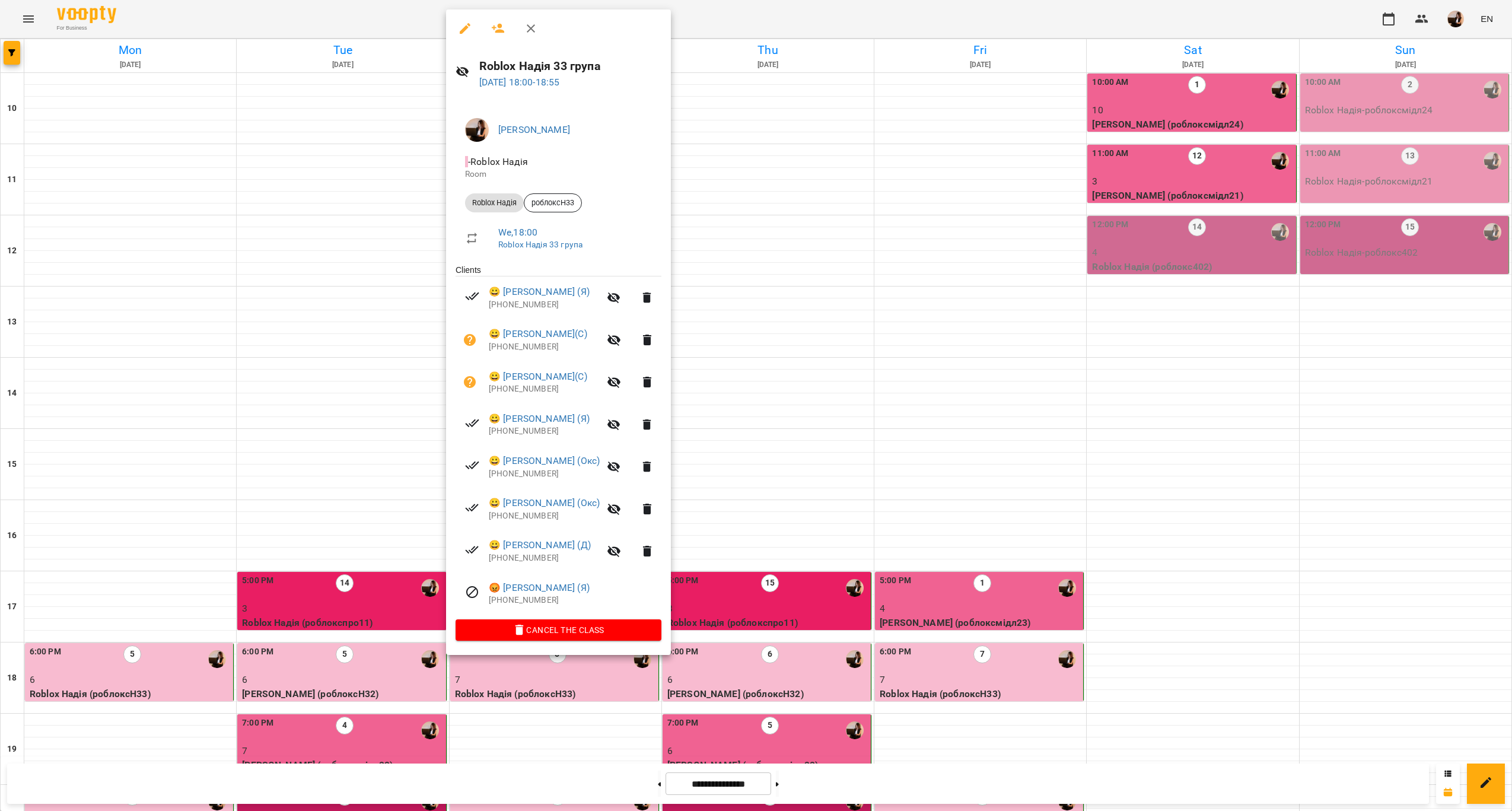
click at [952, 369] on div at bounding box center [756, 406] width 1512 height 811
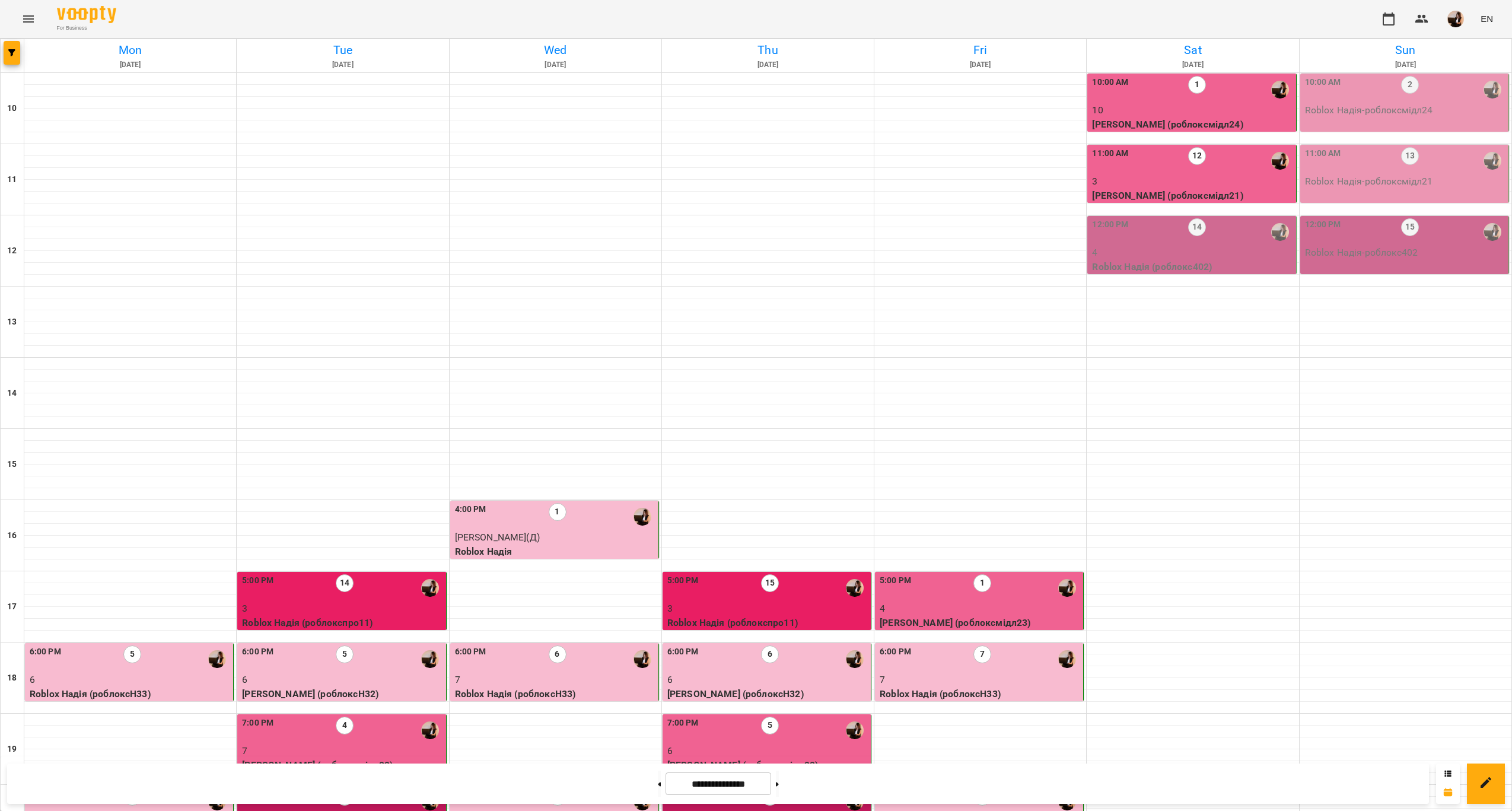
click at [952, 602] on p "4" at bounding box center [980, 608] width 201 height 14
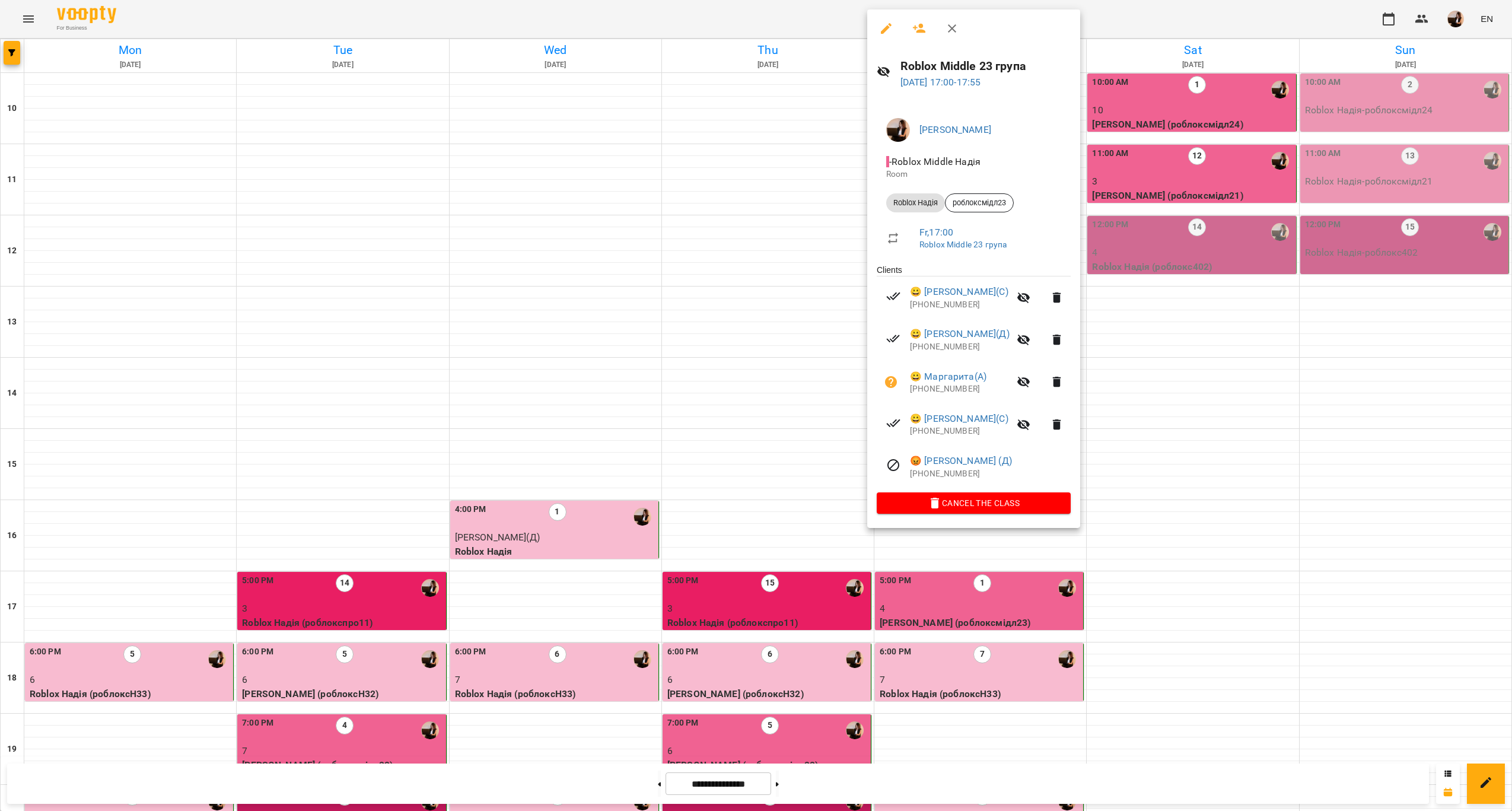
click at [757, 494] on div at bounding box center [756, 406] width 1512 height 811
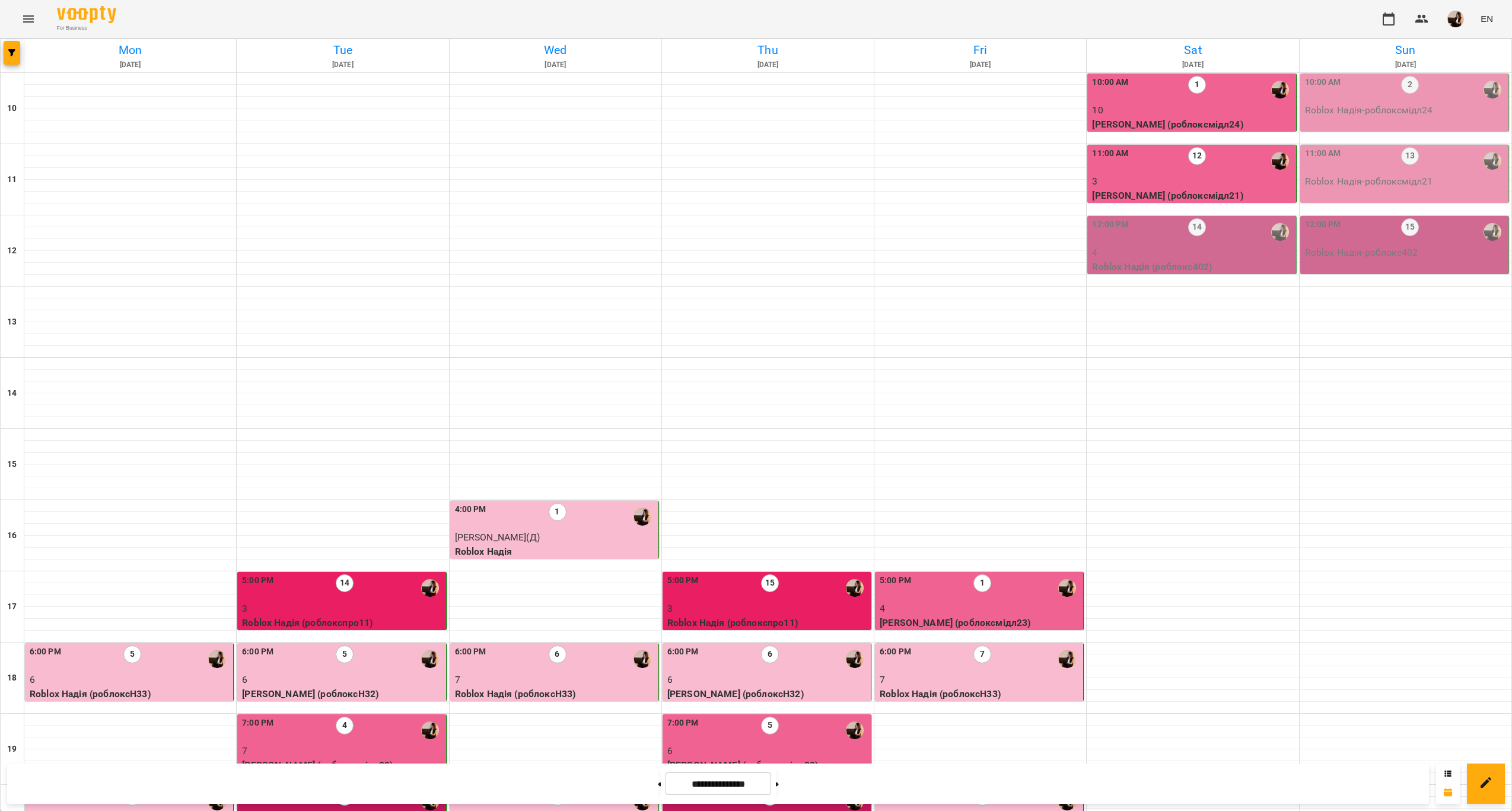
click at [792, 788] on div "8:00 PM 4" at bounding box center [767, 801] width 201 height 28
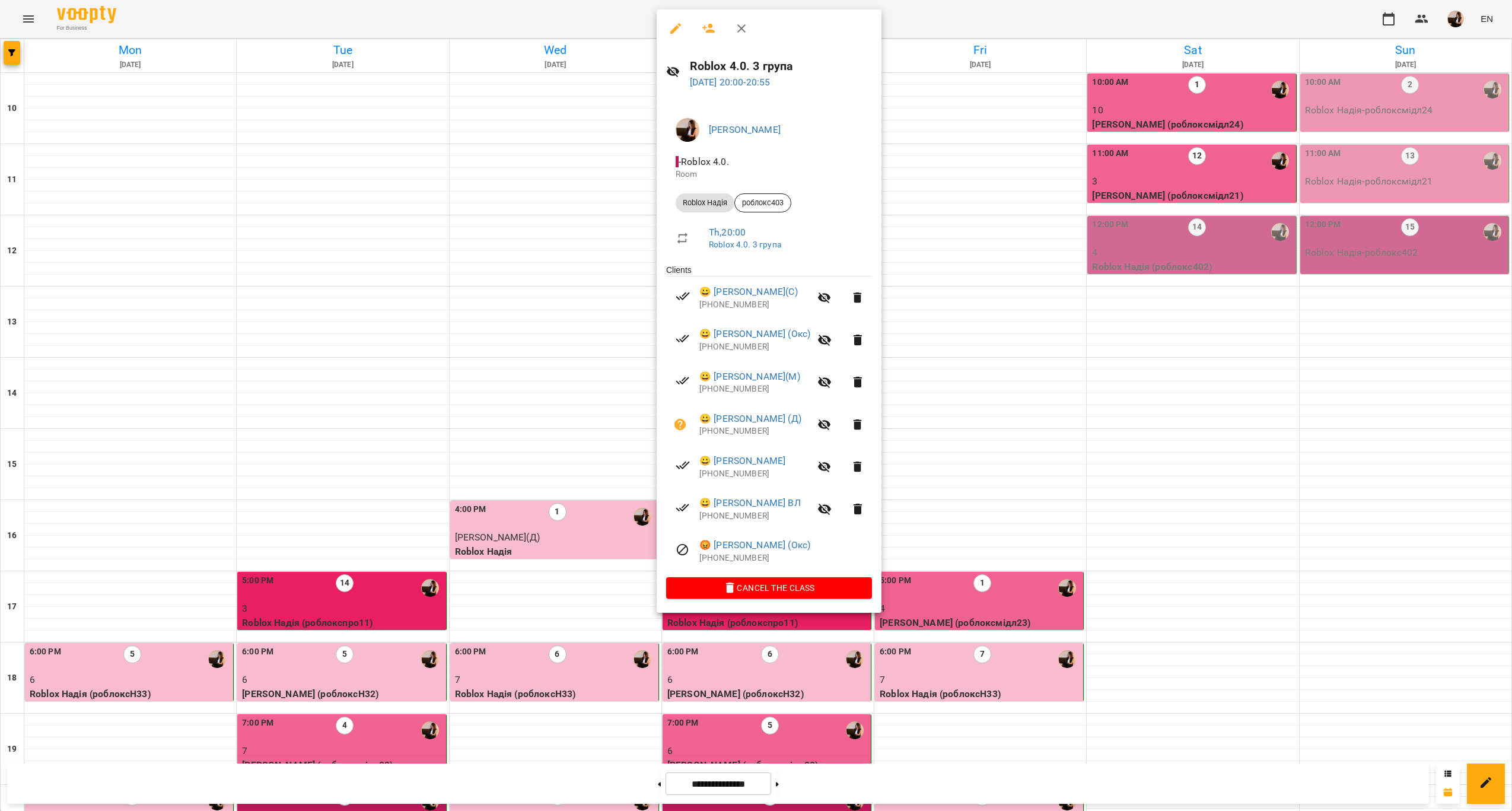
click at [338, 567] on div at bounding box center [756, 406] width 1512 height 811
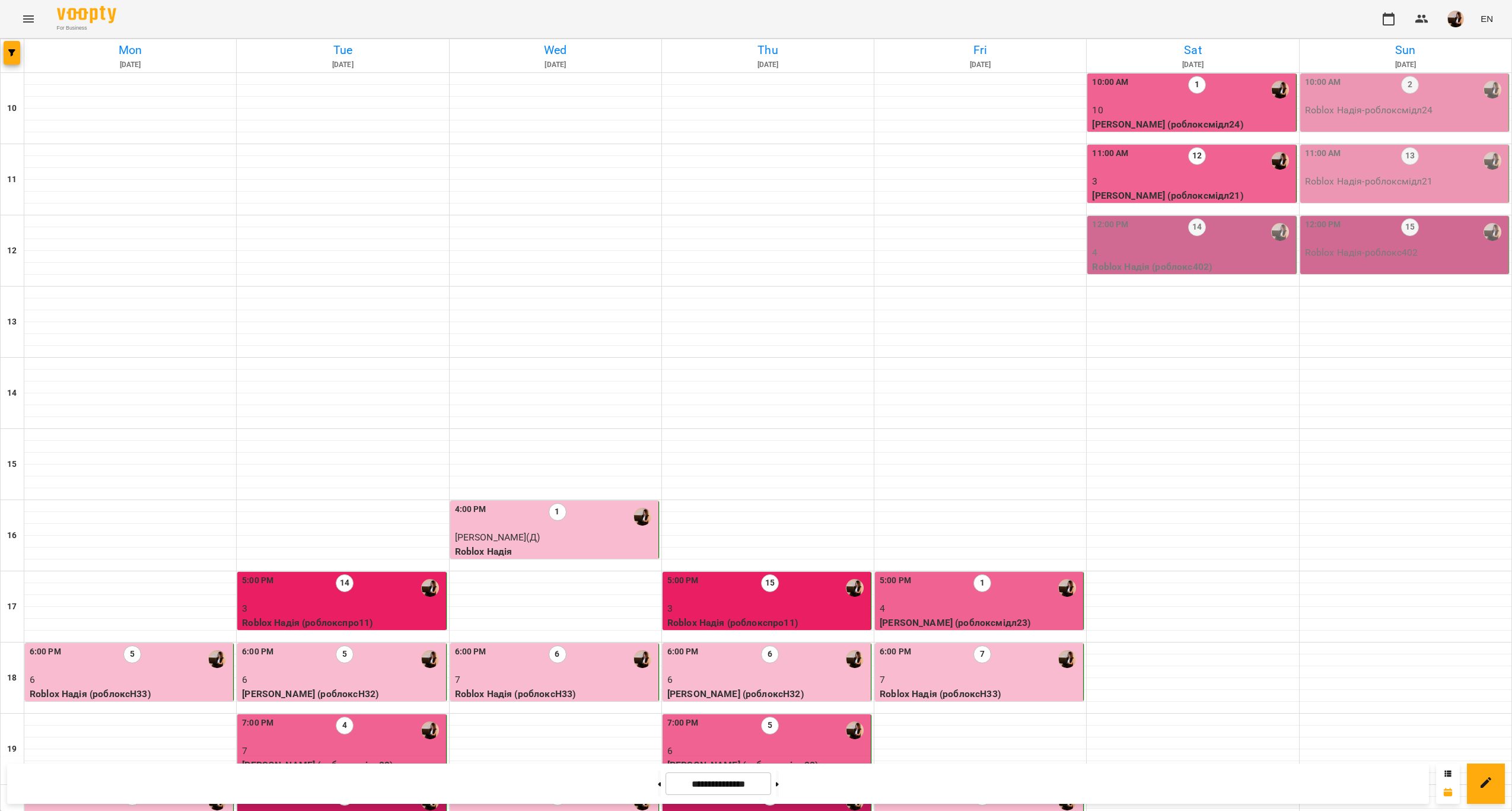
click at [338, 788] on div "3" at bounding box center [344, 801] width 18 height 28
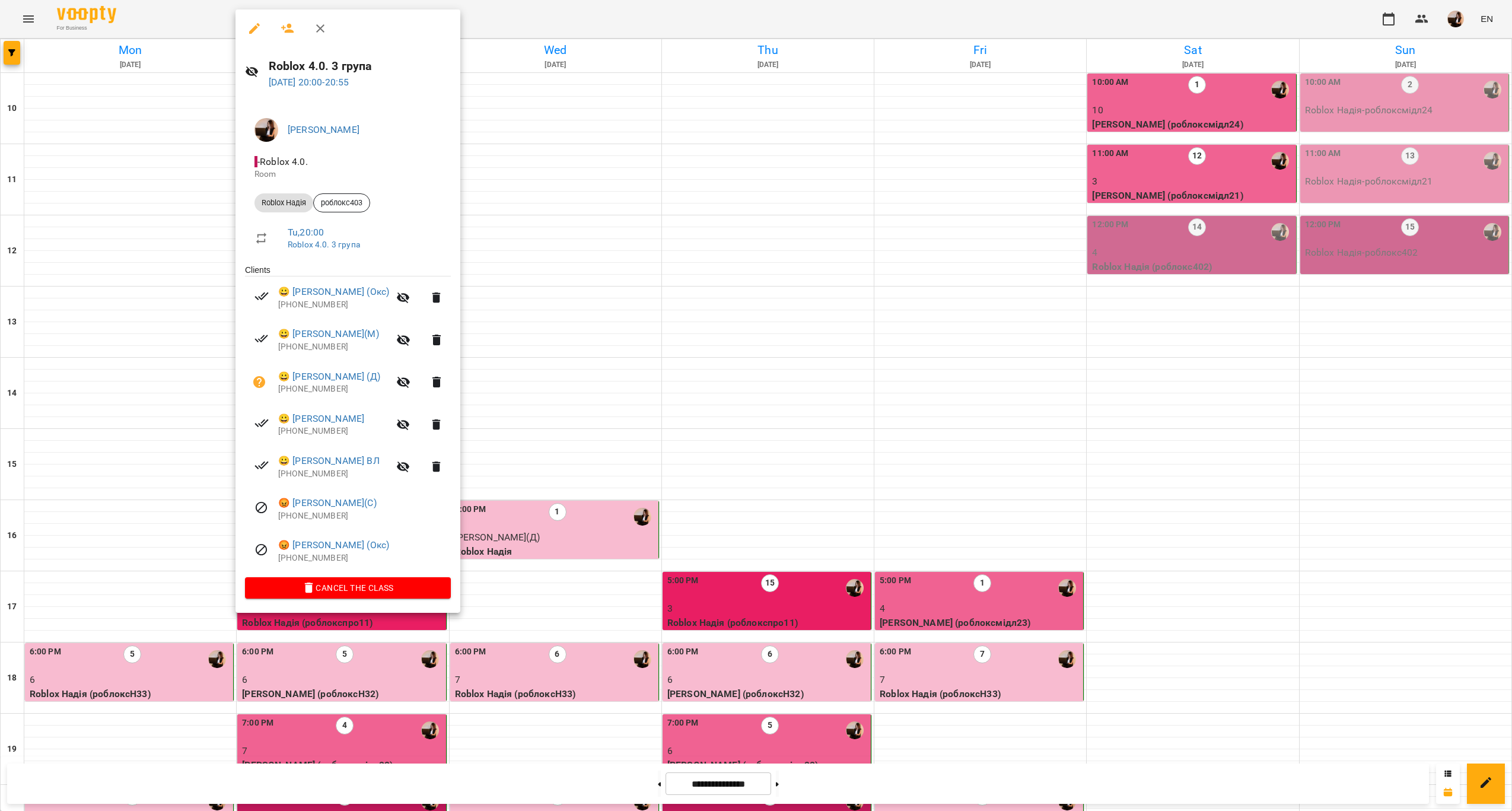
click at [751, 552] on div at bounding box center [756, 406] width 1512 height 811
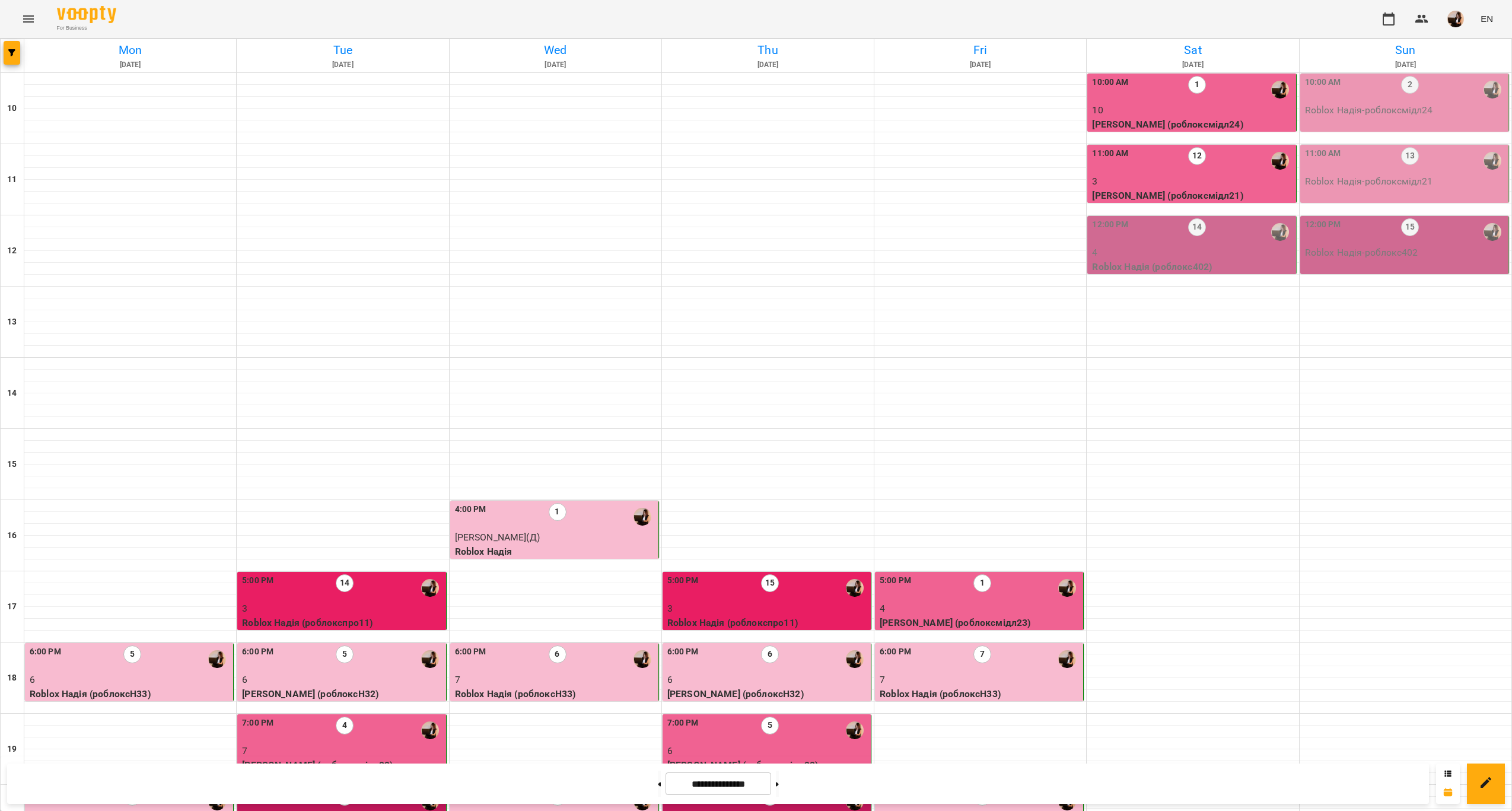
click at [774, 788] on div "8:00 PM 4" at bounding box center [767, 801] width 201 height 28
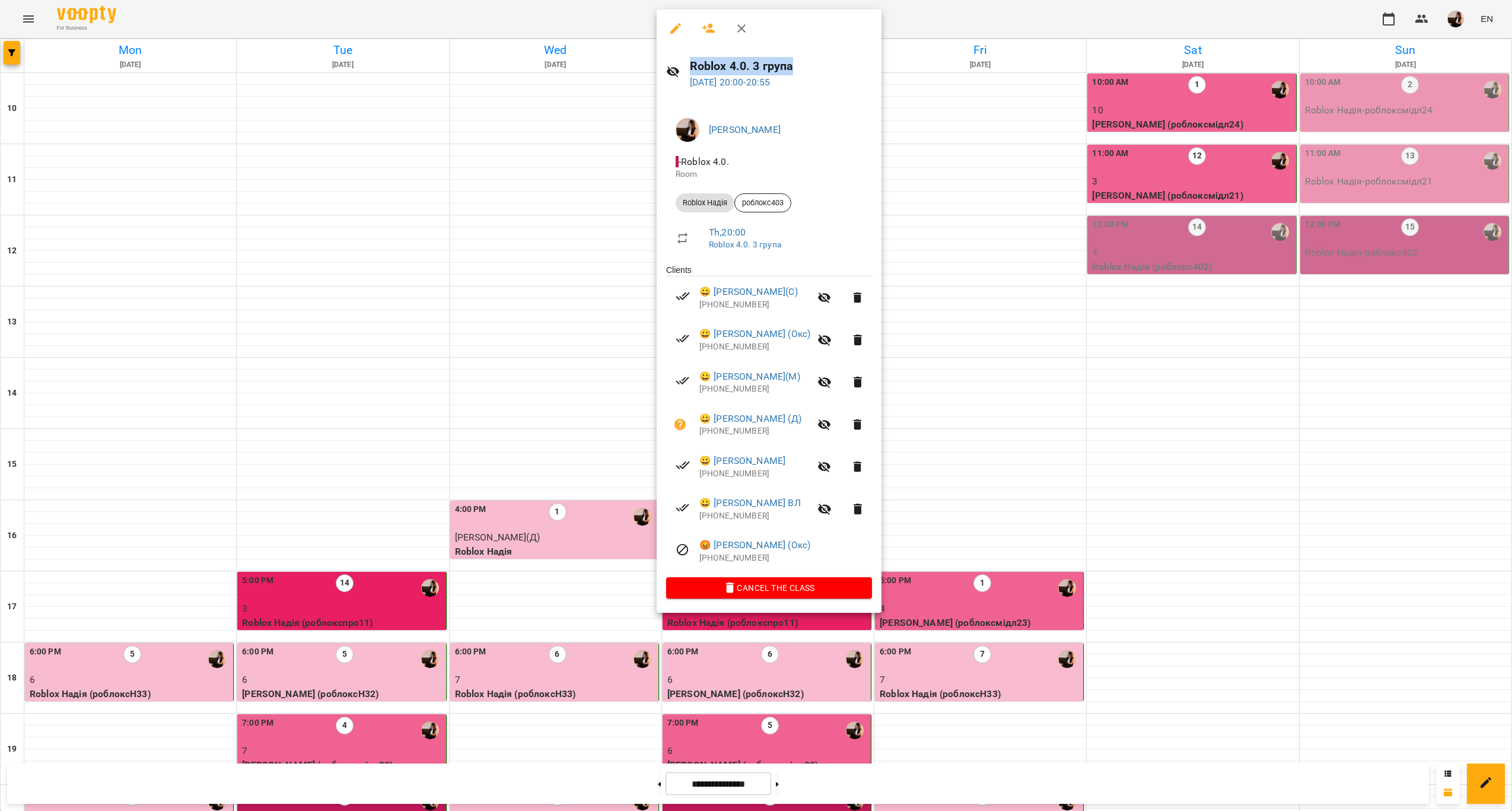
drag, startPoint x: 799, startPoint y: 64, endPoint x: 669, endPoint y: 68, distance: 130.1
click at [669, 68] on div "Roblox 4.0. 3 група [DATE] 20:00 - 20:55" at bounding box center [769, 73] width 225 height 52
copy h6 "Roblox 4.0. 3 група"
click at [596, 587] on div at bounding box center [756, 406] width 1512 height 811
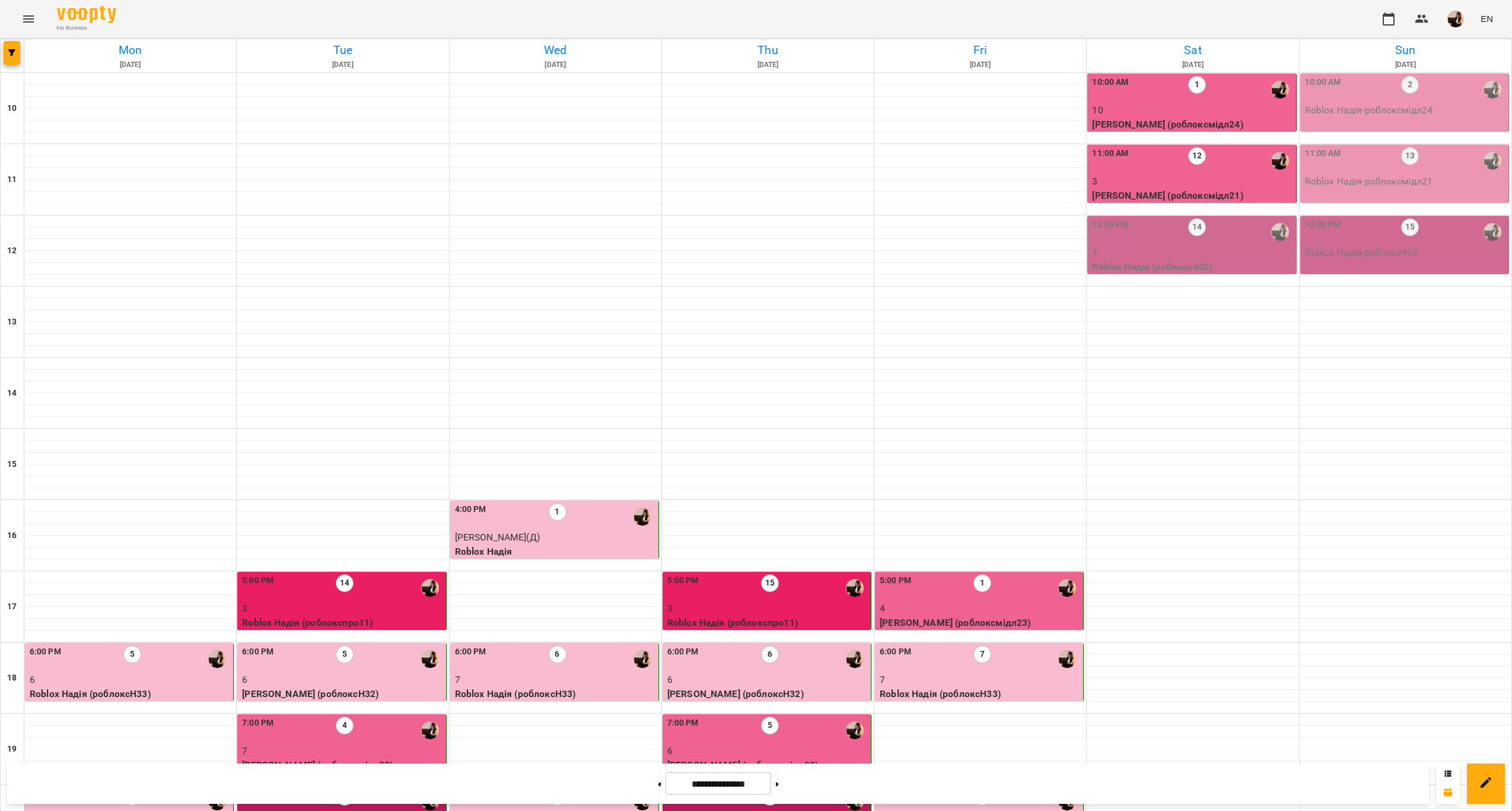
click at [746, 716] on div "7:00 PM 5" at bounding box center [767, 730] width 201 height 28
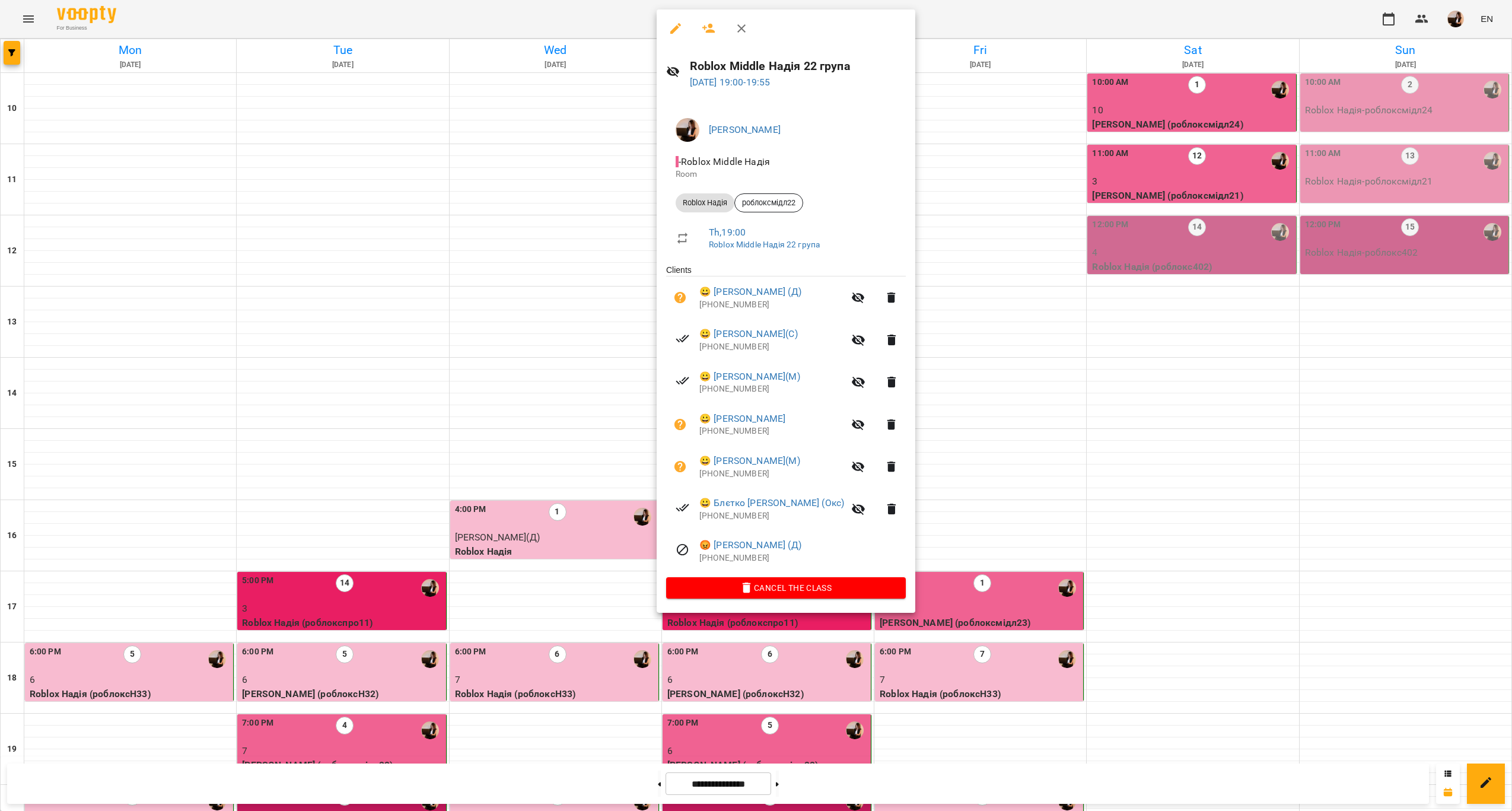
click at [806, 70] on h6 "Roblox Middle Надія 22 група" at bounding box center [798, 66] width 216 height 18
copy h6 "Roblox Middle Надія 22 група"
click at [363, 510] on div at bounding box center [756, 406] width 1512 height 811
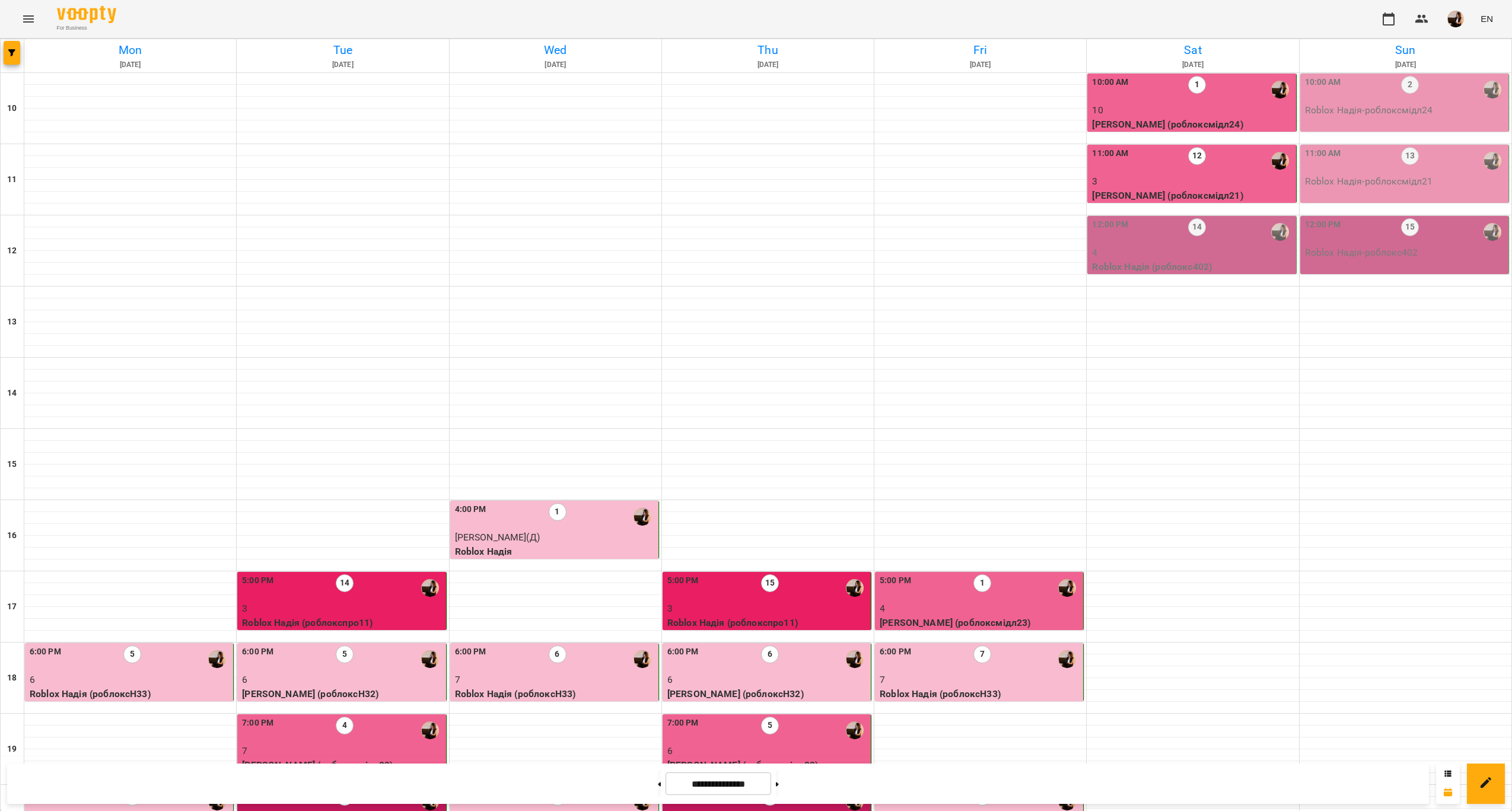
click at [363, 744] on p "7" at bounding box center [342, 751] width 201 height 14
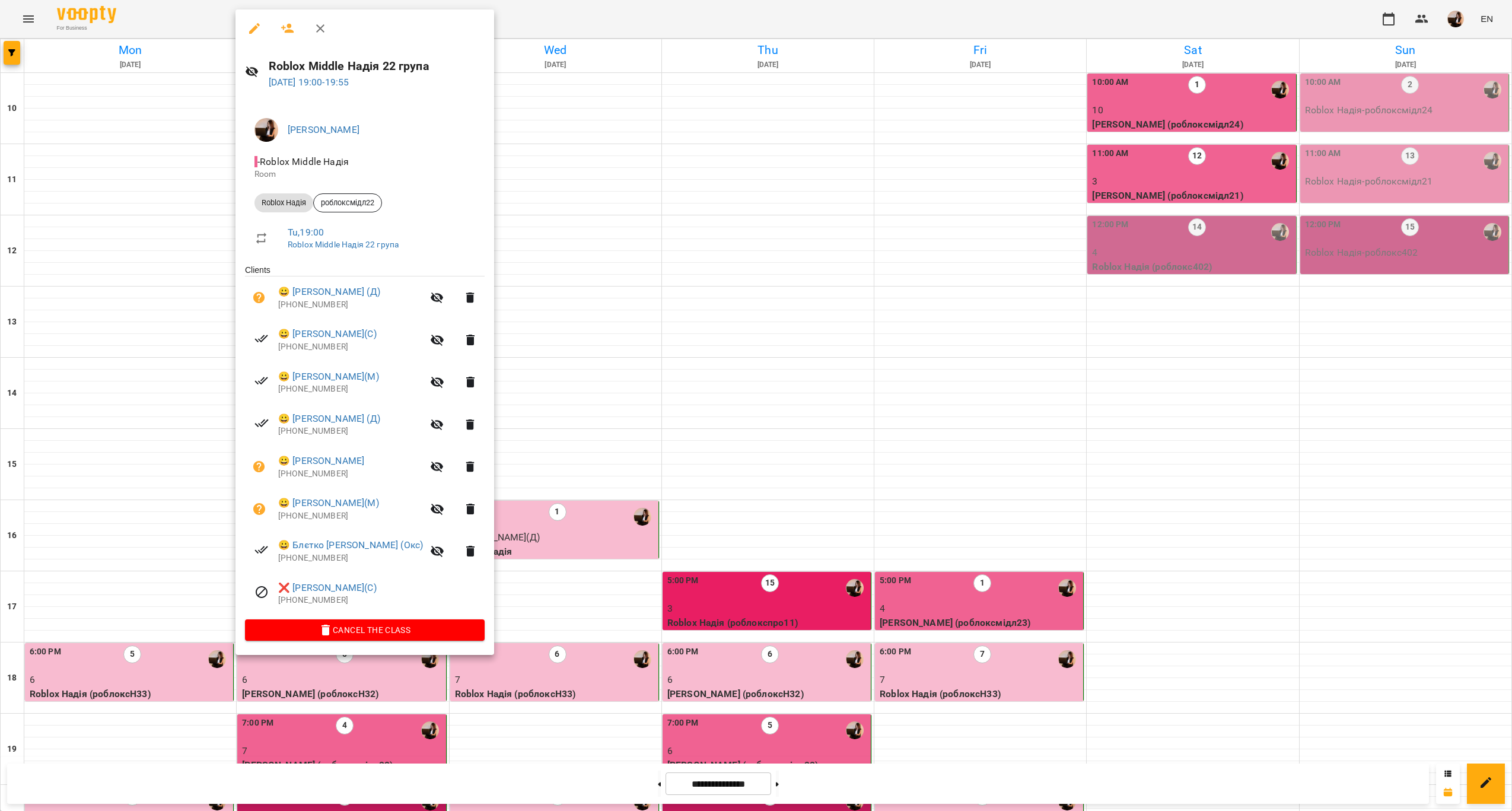
click at [782, 369] on div at bounding box center [756, 406] width 1512 height 811
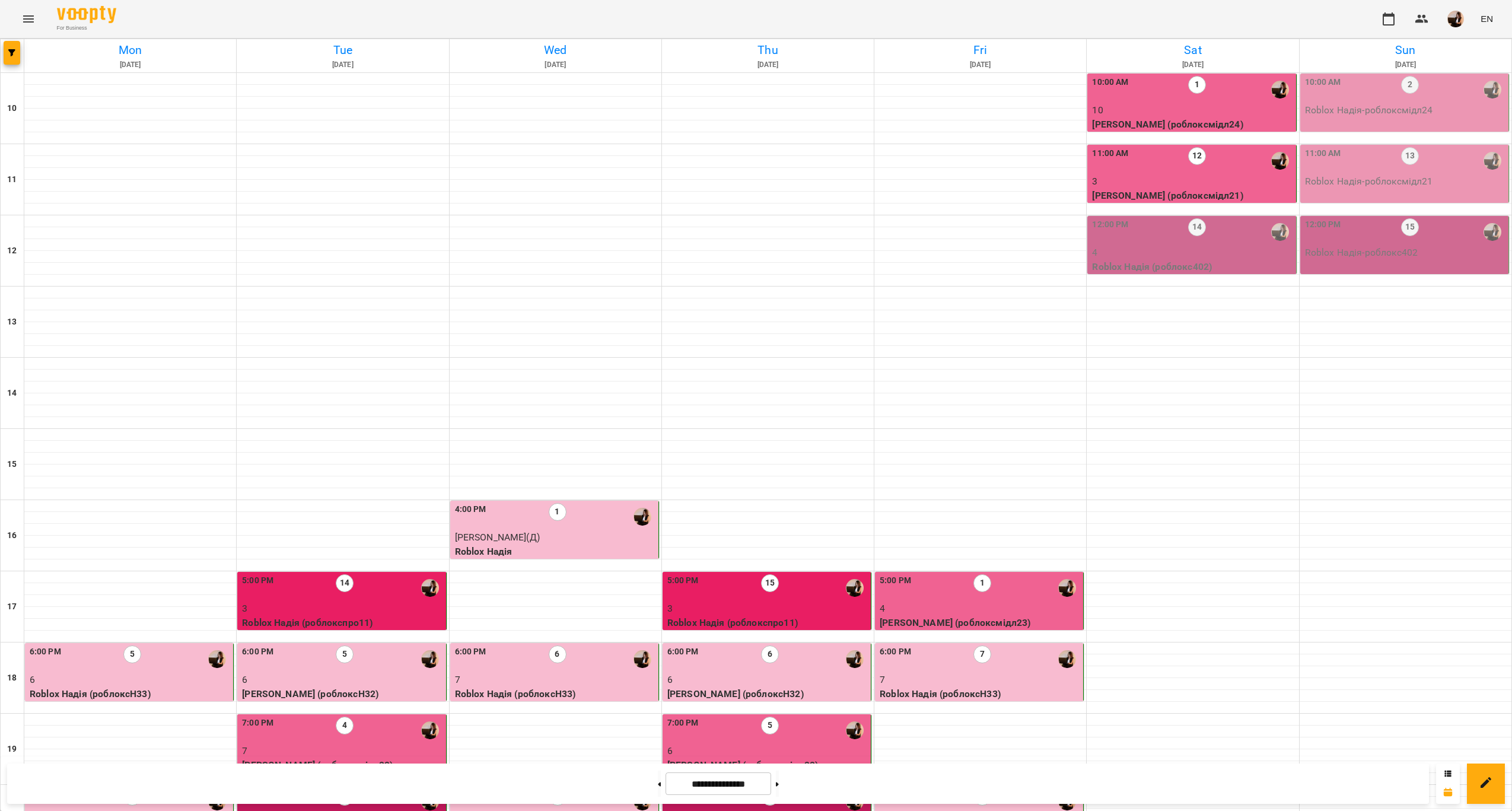
click at [788, 602] on p "3" at bounding box center [767, 608] width 201 height 14
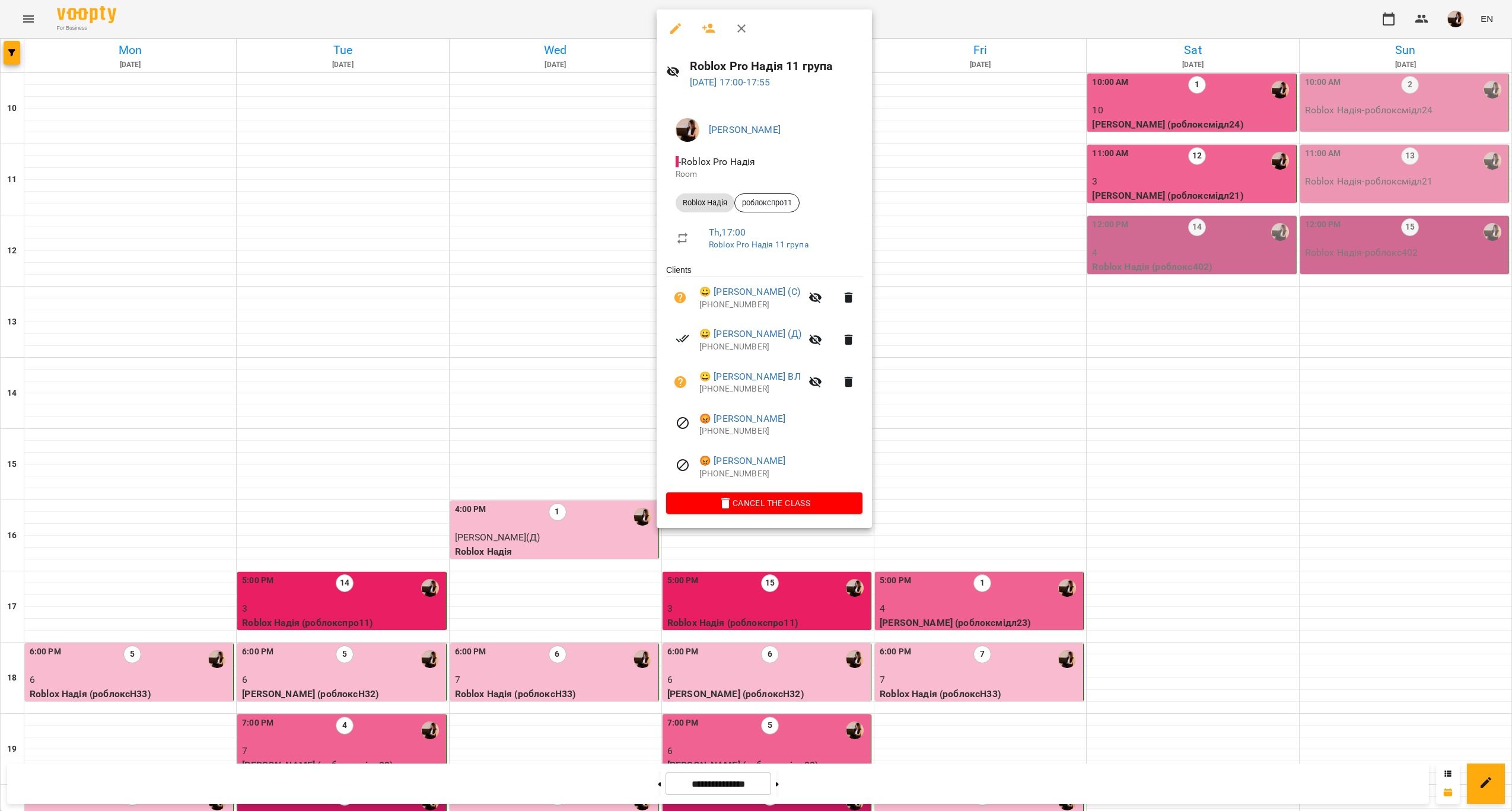
click at [577, 434] on div at bounding box center [756, 406] width 1512 height 811
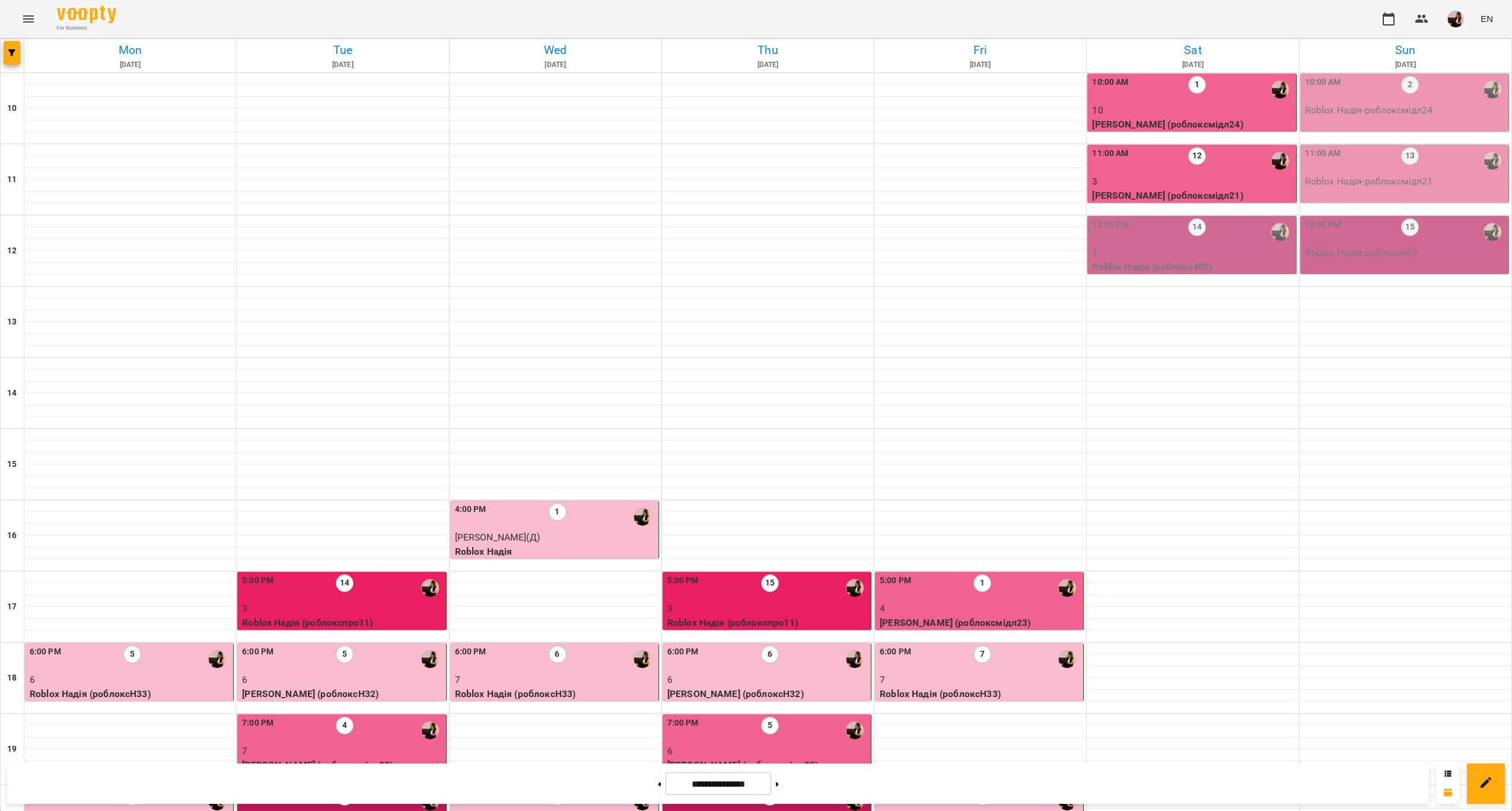
click at [766, 574] on div "15" at bounding box center [769, 587] width 18 height 28
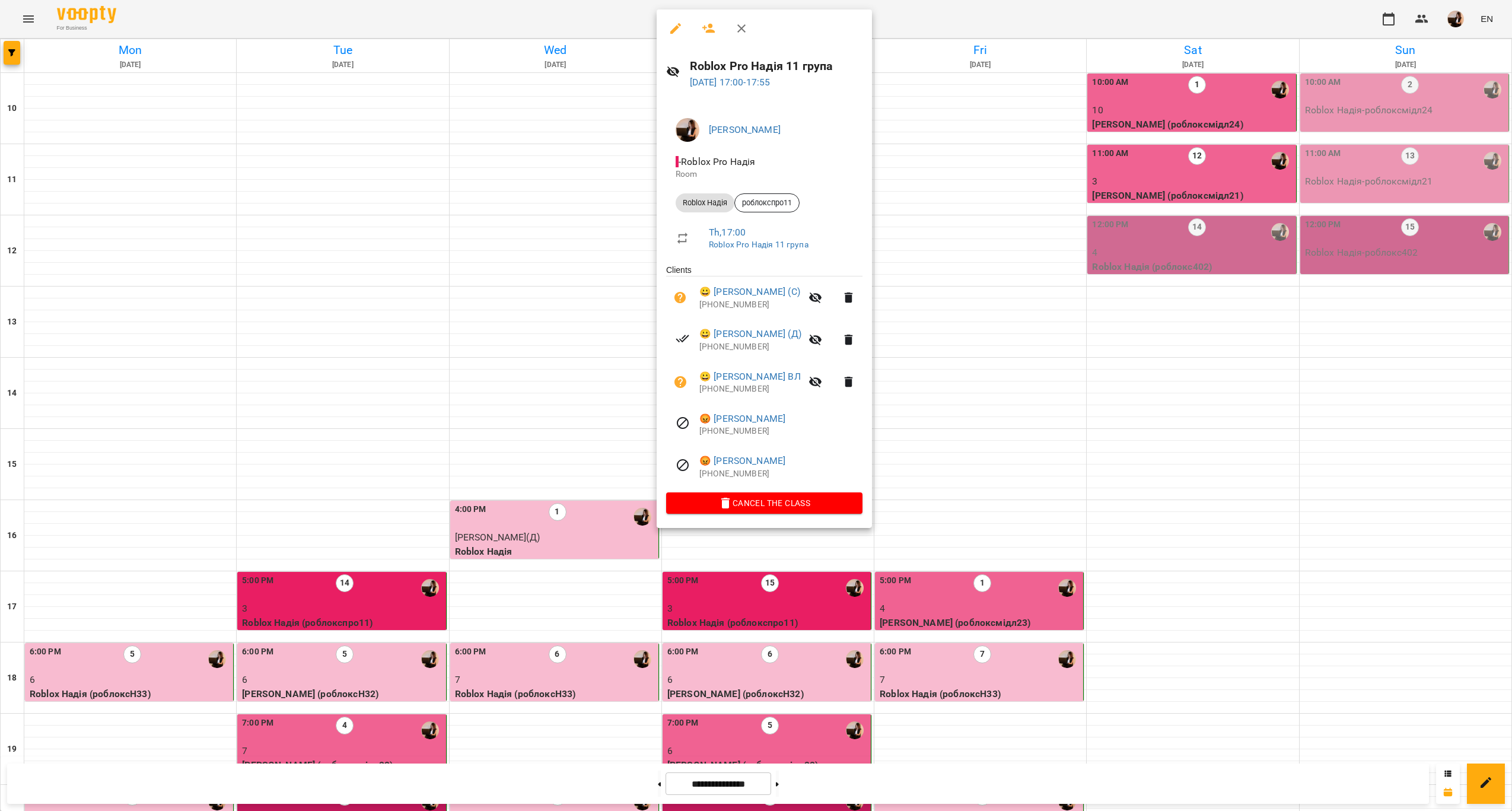
click at [376, 364] on div at bounding box center [756, 406] width 1512 height 811
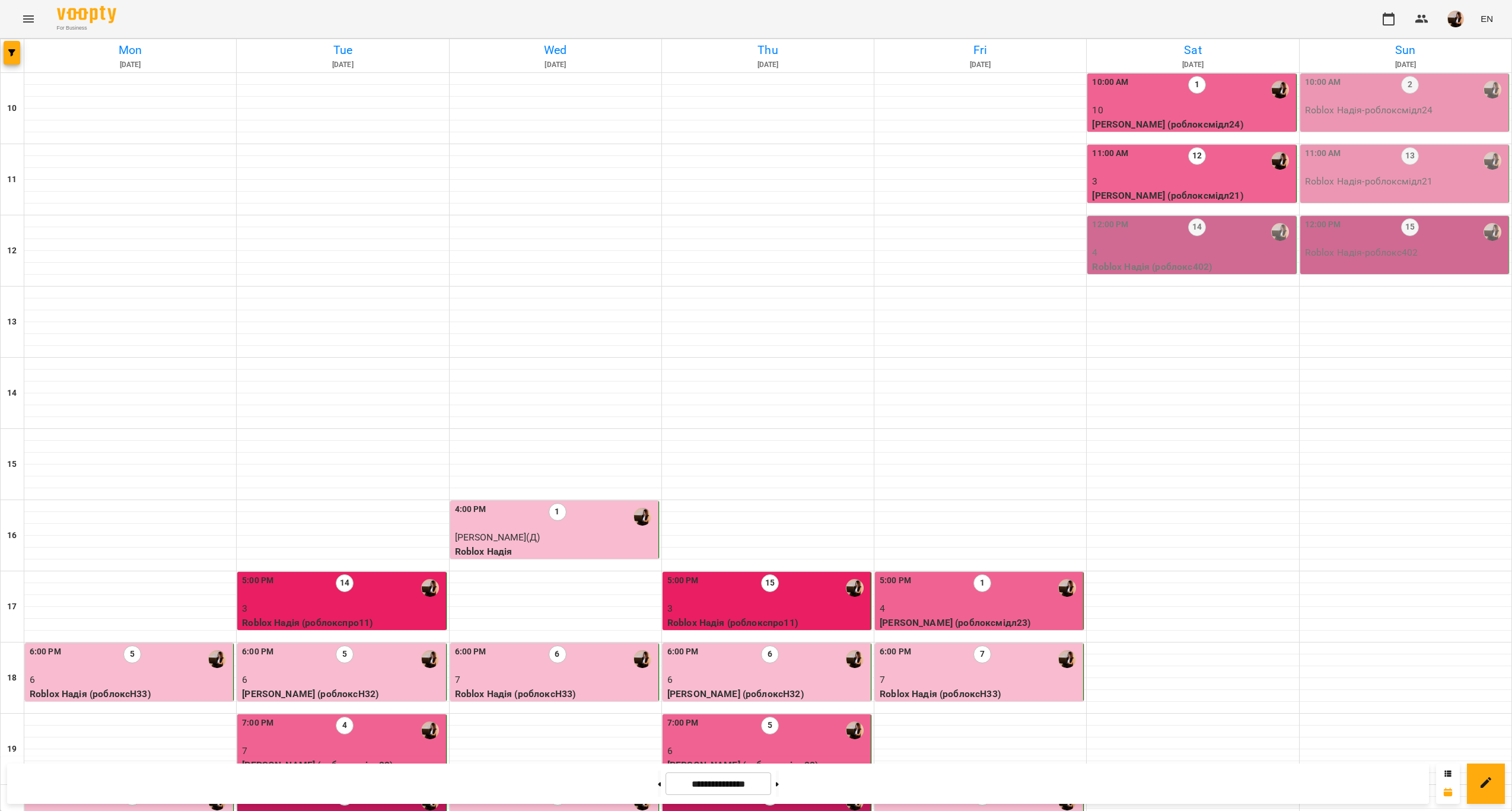
click at [376, 602] on p "3" at bounding box center [342, 608] width 201 height 14
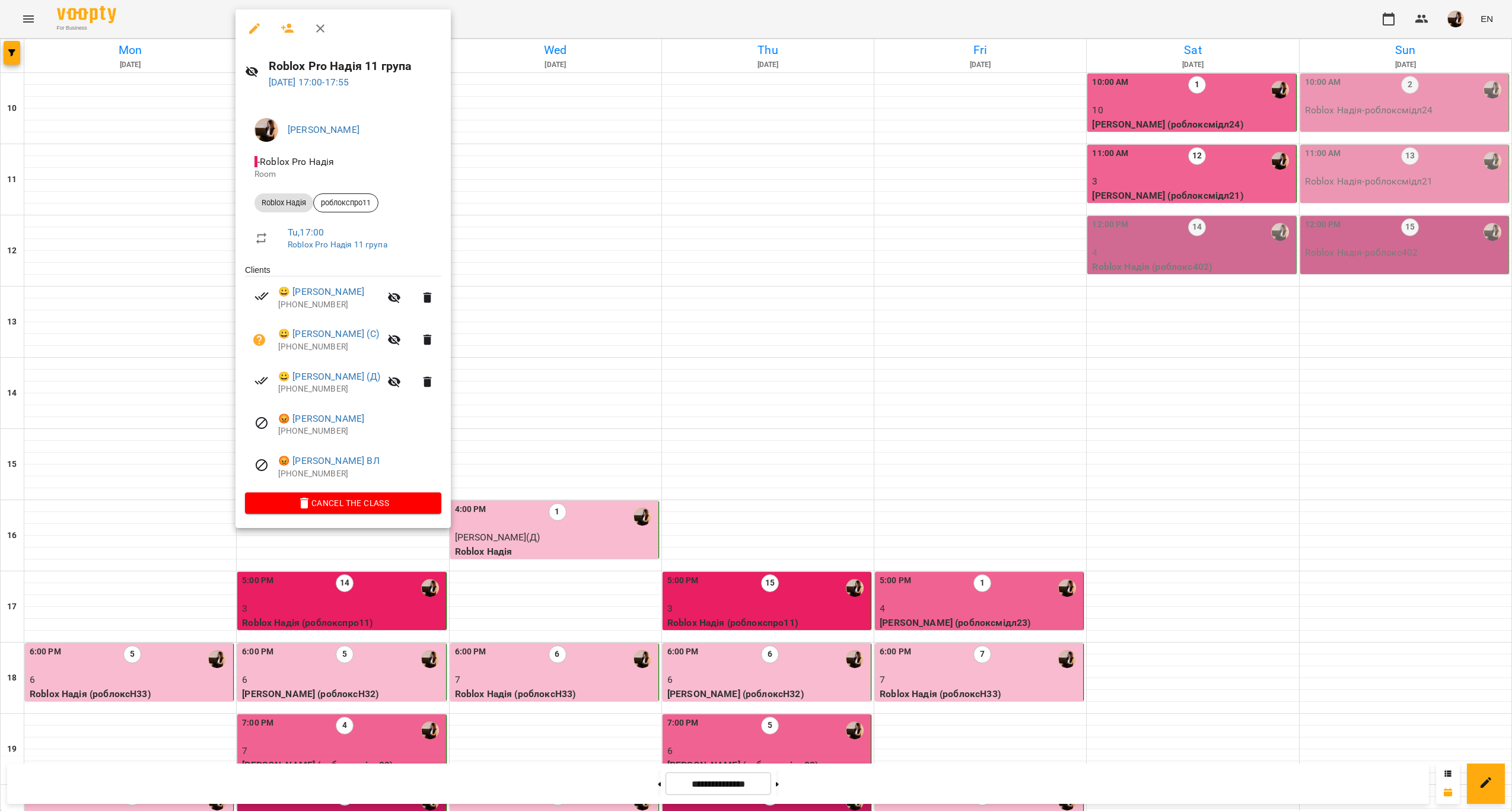
click at [364, 69] on h6 "Roblox Pro Надія 11 група" at bounding box center [355, 66] width 173 height 18
copy h6 "Roblox Pro Надія 11 група"
click at [1279, 248] on div at bounding box center [756, 406] width 1512 height 811
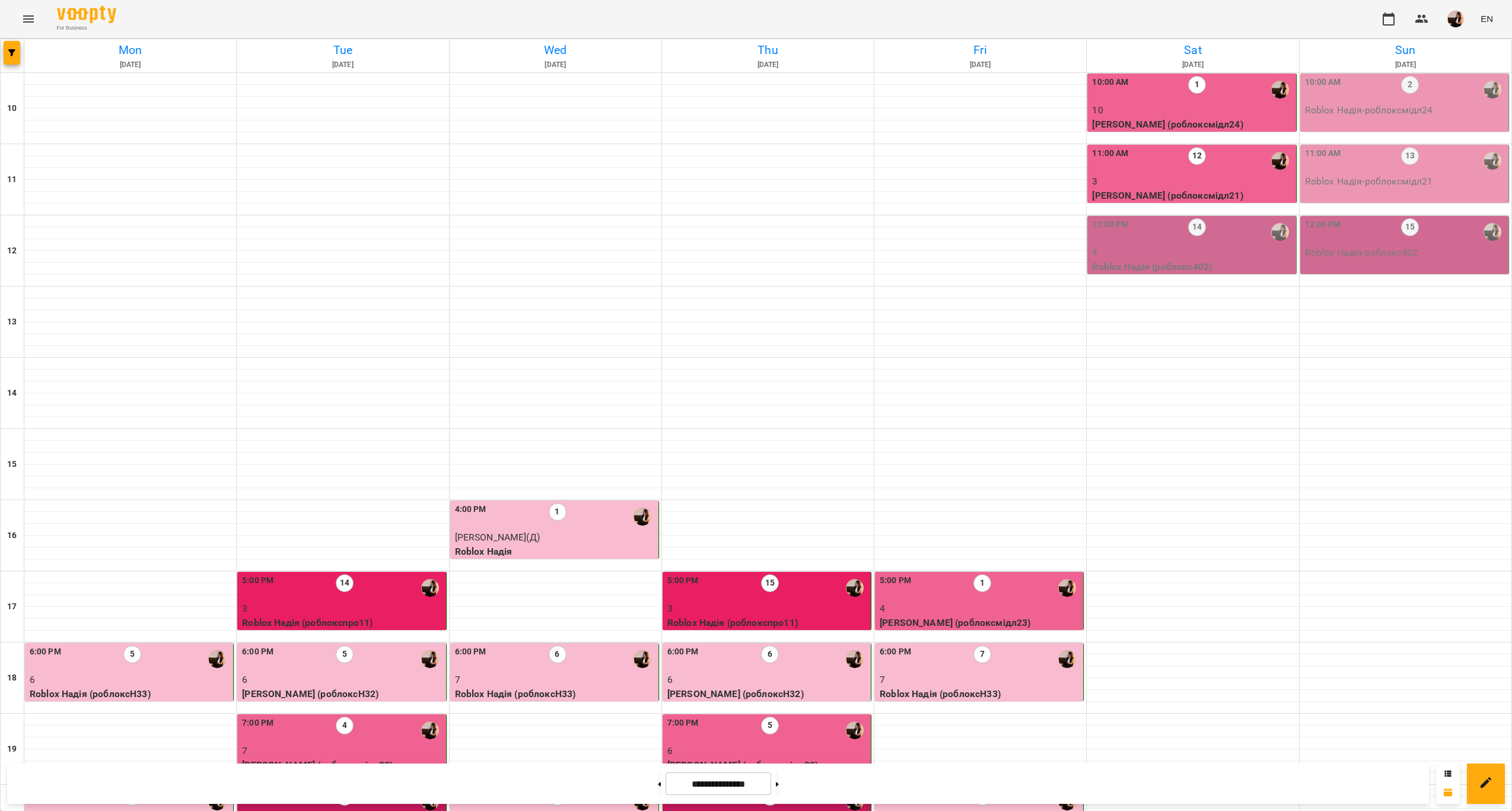
scroll to position [0, 0]
click at [1250, 263] on p "Roblox Надія (роблокс402)" at bounding box center [1192, 267] width 201 height 14
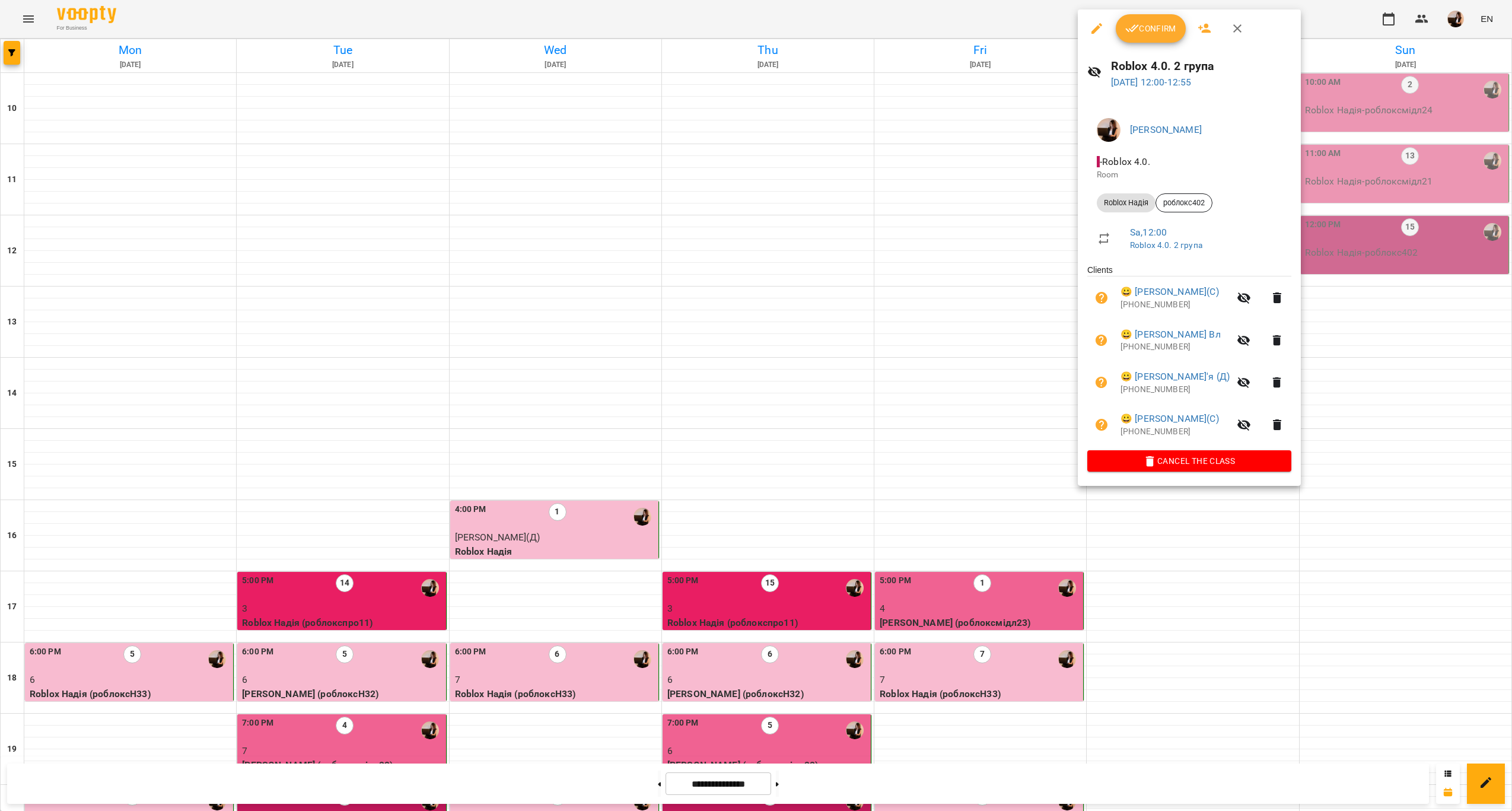
click at [1145, 40] on button "Confirm" at bounding box center [1151, 28] width 70 height 28
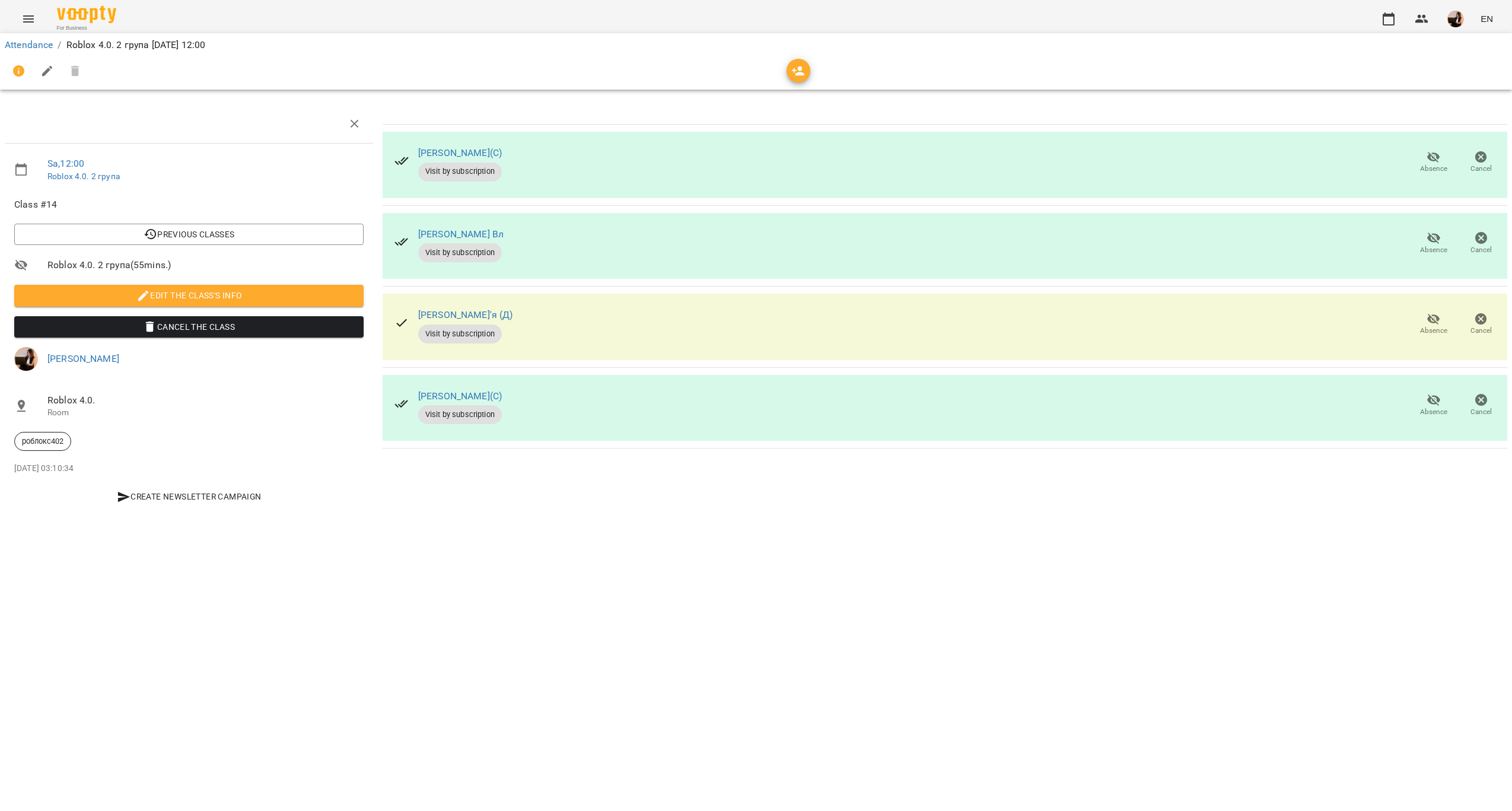
drag, startPoint x: 991, startPoint y: 605, endPoint x: 984, endPoint y: 593, distance: 13.9
click at [995, 522] on div "Attendance / Roblox 4.0. 2 група [DATE] 12:00 Sa , 12:00 Roblox 4.0. 2 група Cl…" at bounding box center [756, 280] width 1512 height 483
click at [18, 45] on link "Attendance" at bounding box center [29, 44] width 48 height 11
